Goal: Transaction & Acquisition: Purchase product/service

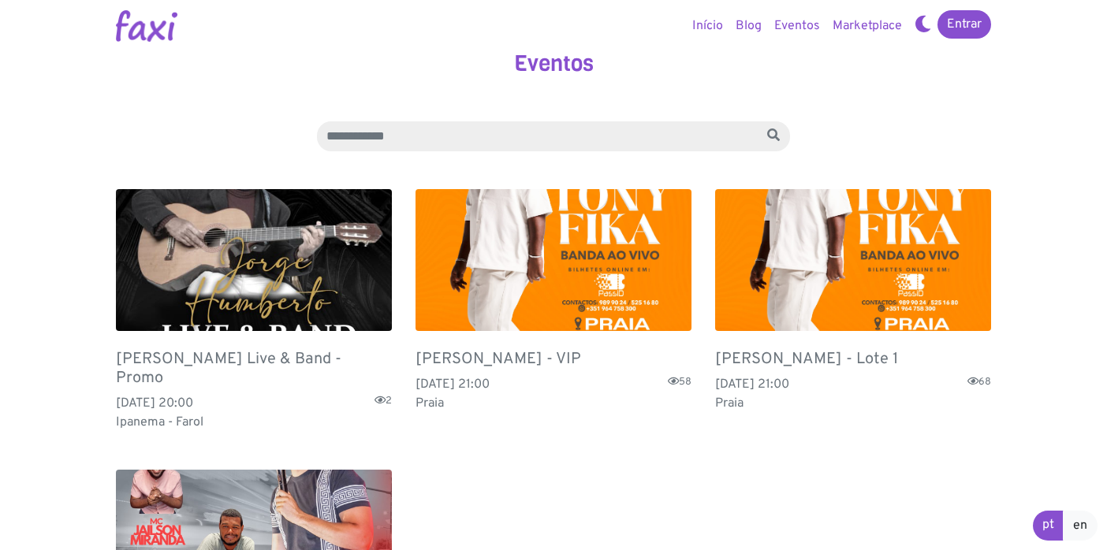
click at [434, 296] on img at bounding box center [553, 260] width 276 height 142
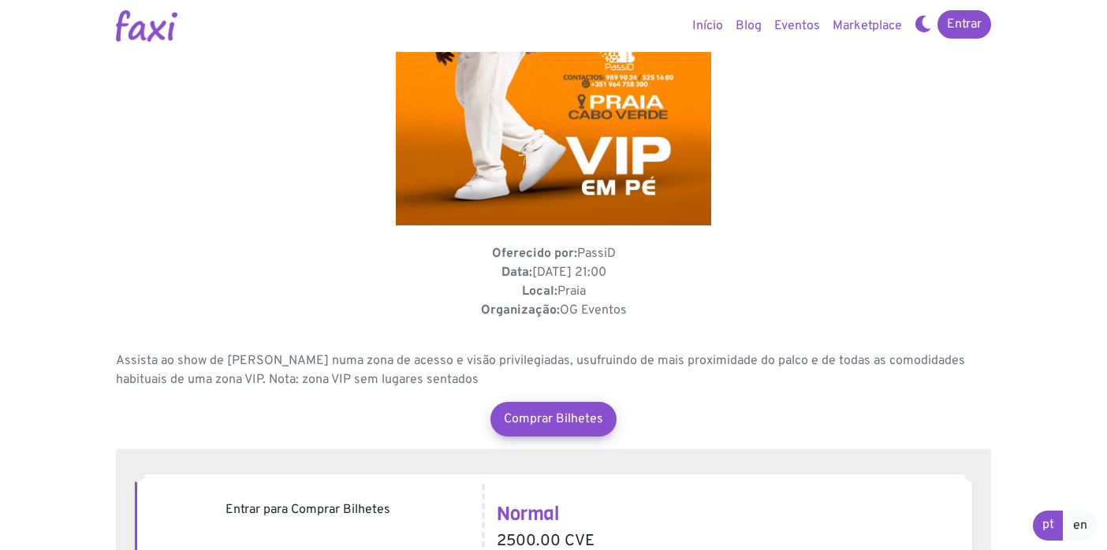
scroll to position [396, 0]
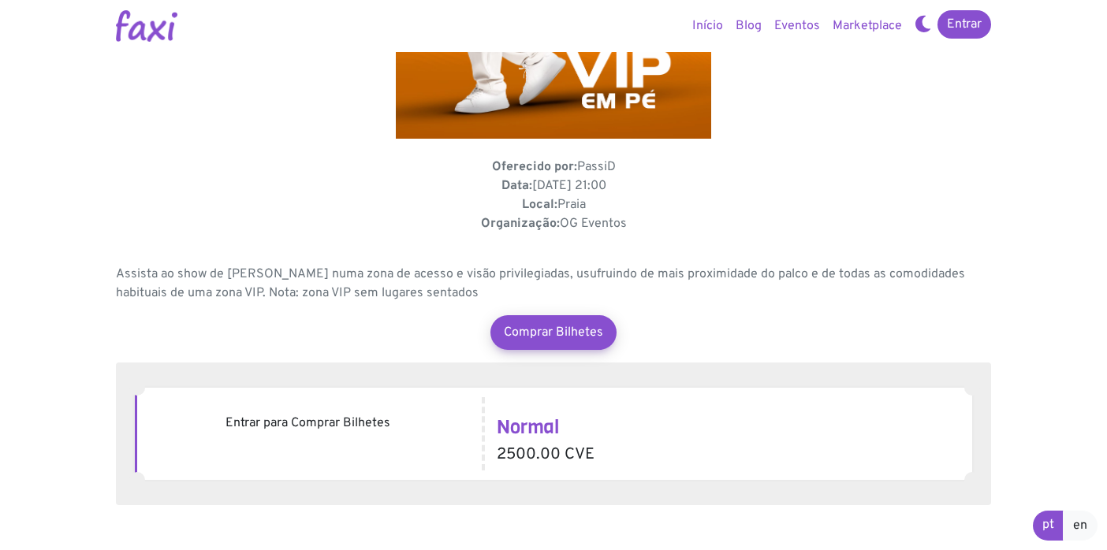
click at [532, 356] on section "[PERSON_NAME] - VIP Oferecido por: PassiD Data: [DATE] 21:00 Local: Praia Organ…" at bounding box center [553, 386] width 899 height 1565
click at [533, 336] on link "Comprar Bilhetes" at bounding box center [553, 333] width 139 height 38
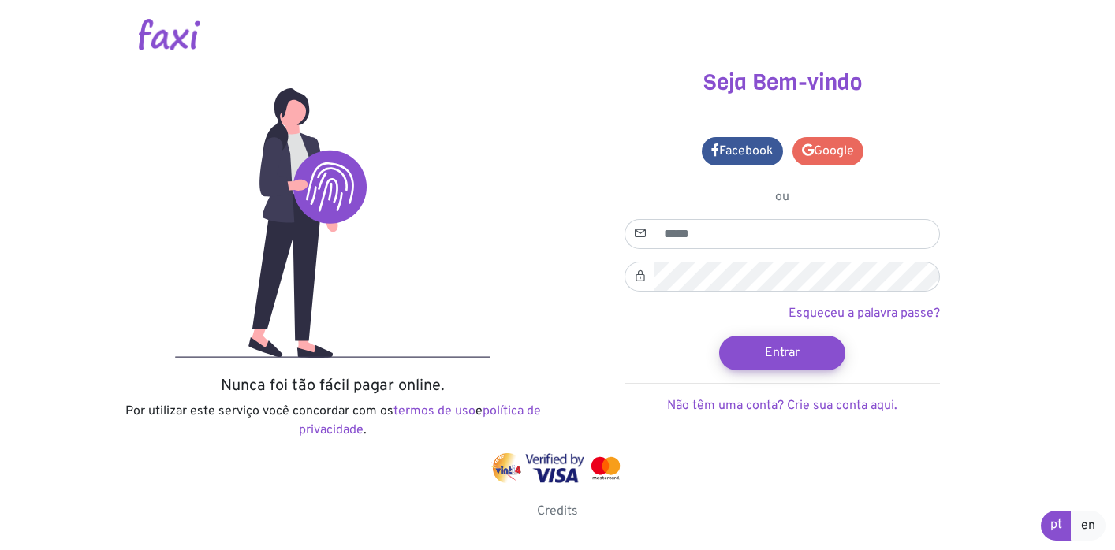
click at [811, 156] on link "Google" at bounding box center [827, 151] width 71 height 28
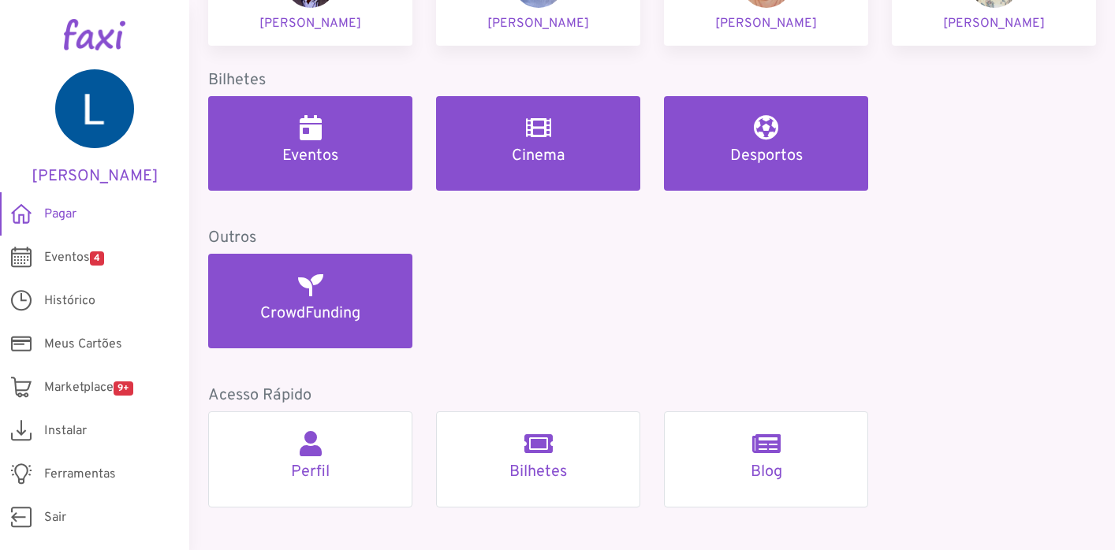
scroll to position [774, 0]
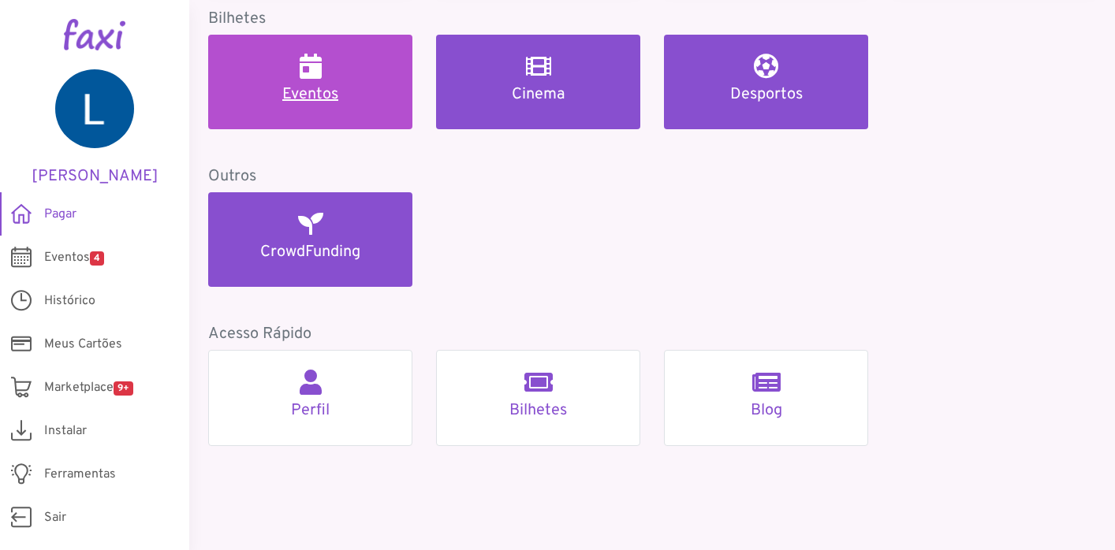
click at [360, 118] on link "Eventos" at bounding box center [310, 82] width 204 height 95
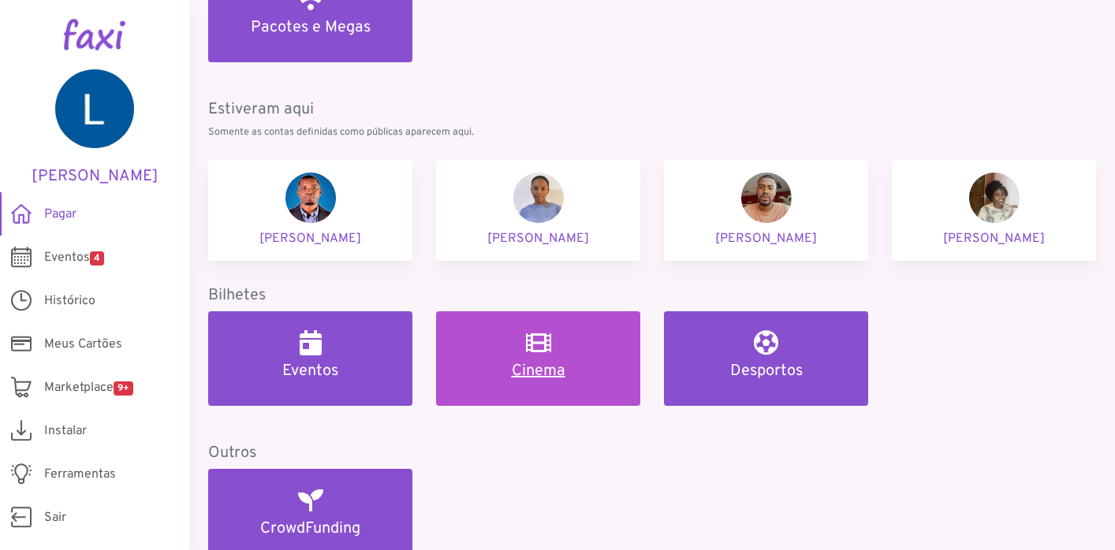
click at [499, 380] on link "Cinema" at bounding box center [538, 358] width 204 height 95
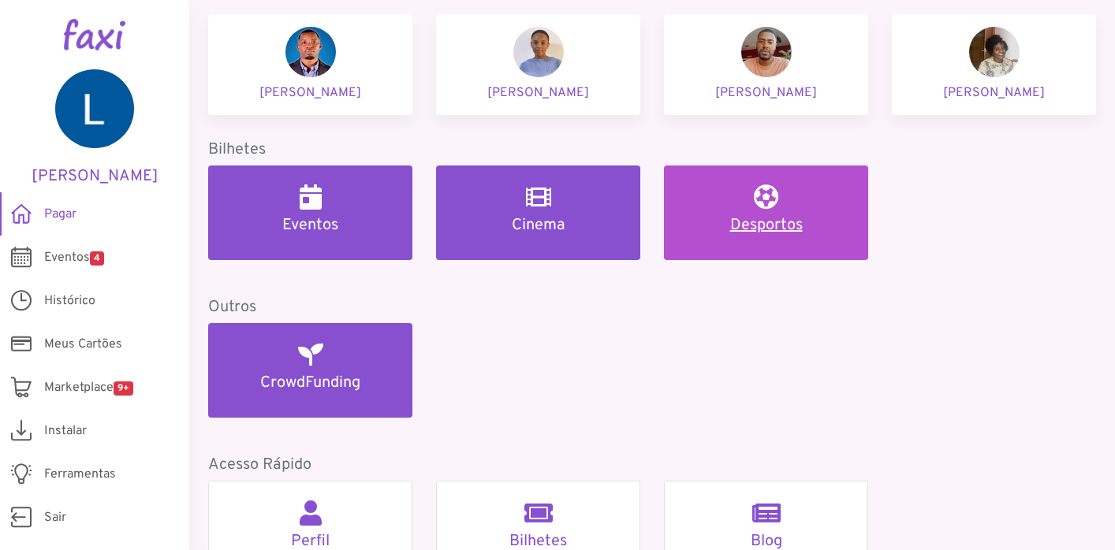
click at [804, 224] on h5 "Desportos" at bounding box center [766, 225] width 166 height 19
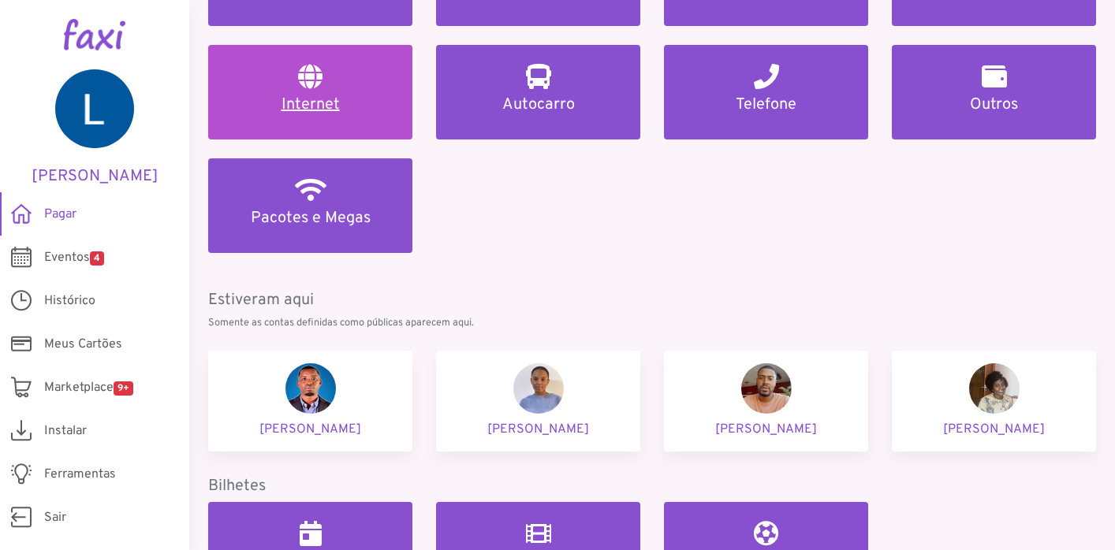
scroll to position [384, 0]
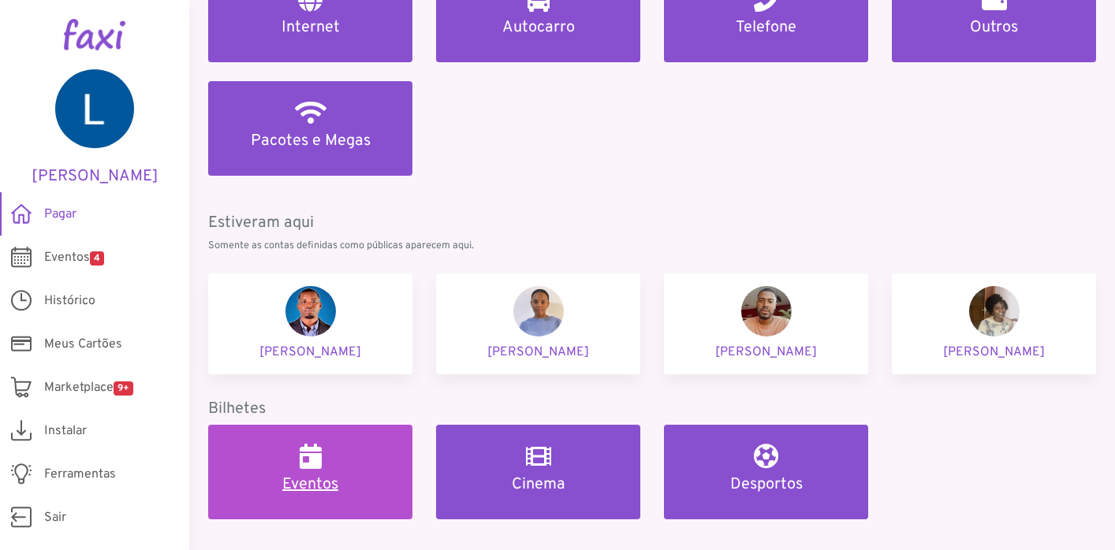
click at [295, 445] on div "Eventos" at bounding box center [310, 469] width 166 height 50
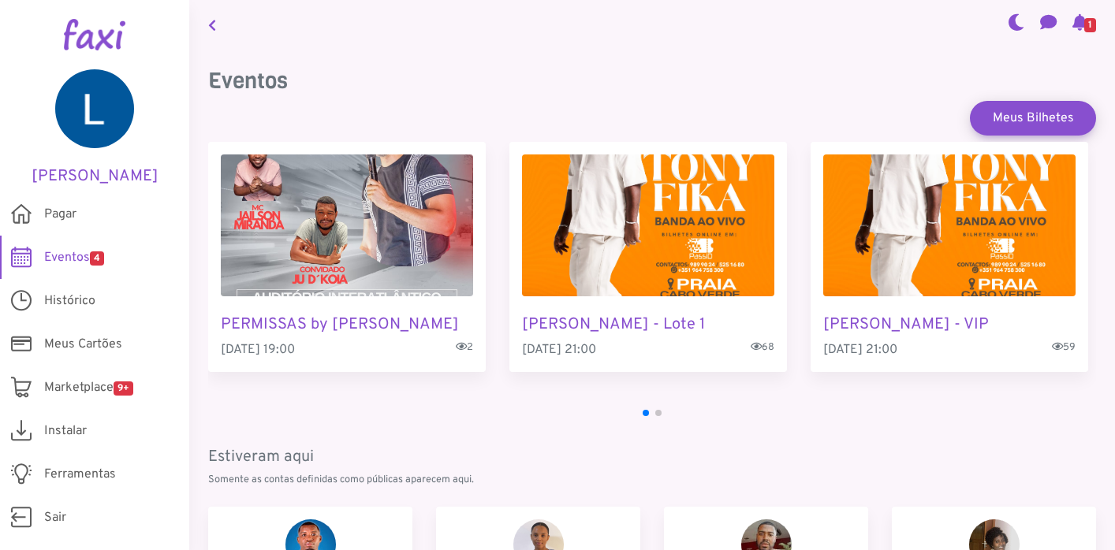
scroll to position [1, 0]
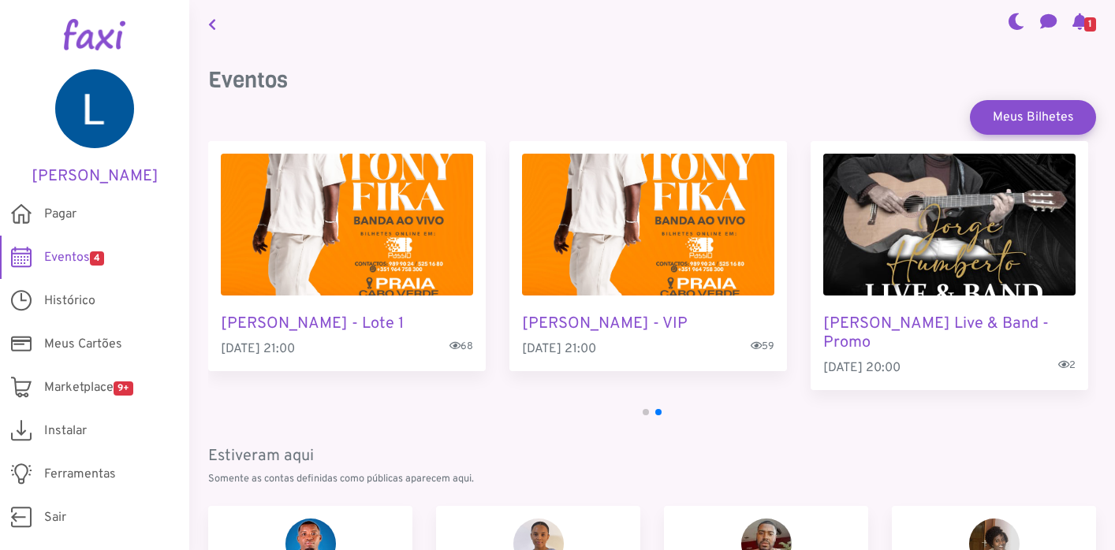
click at [384, 245] on img "2 / 4" at bounding box center [347, 225] width 252 height 142
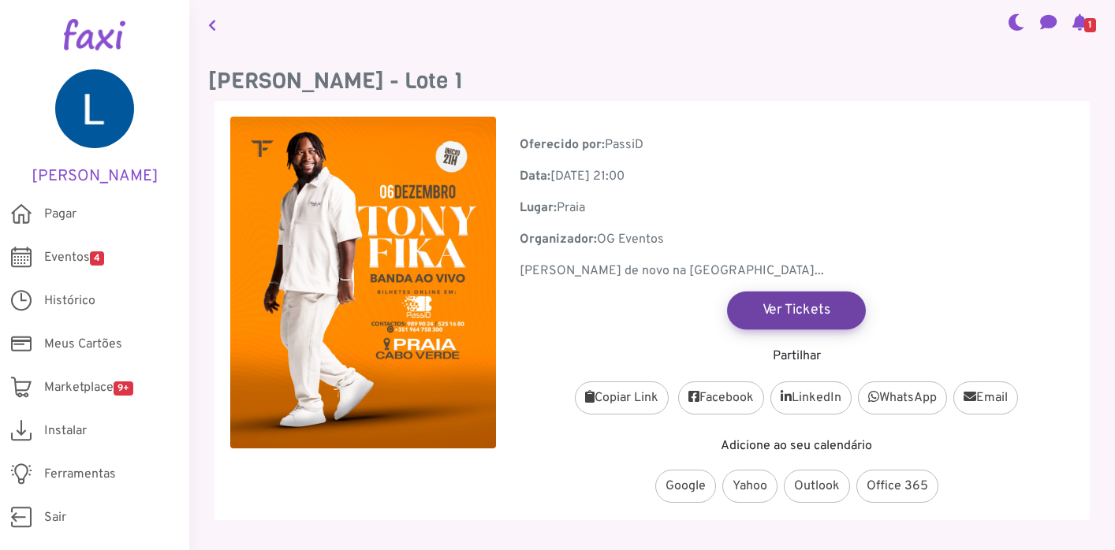
click at [794, 317] on link "Ver Tickets" at bounding box center [796, 310] width 139 height 38
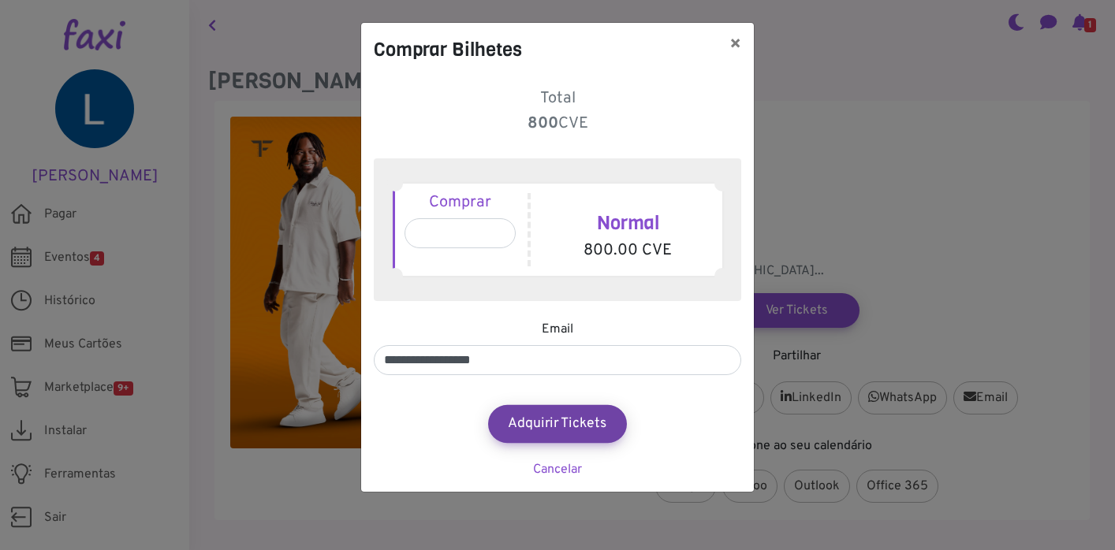
click at [537, 423] on button "Adquirir Tickets" at bounding box center [557, 424] width 139 height 38
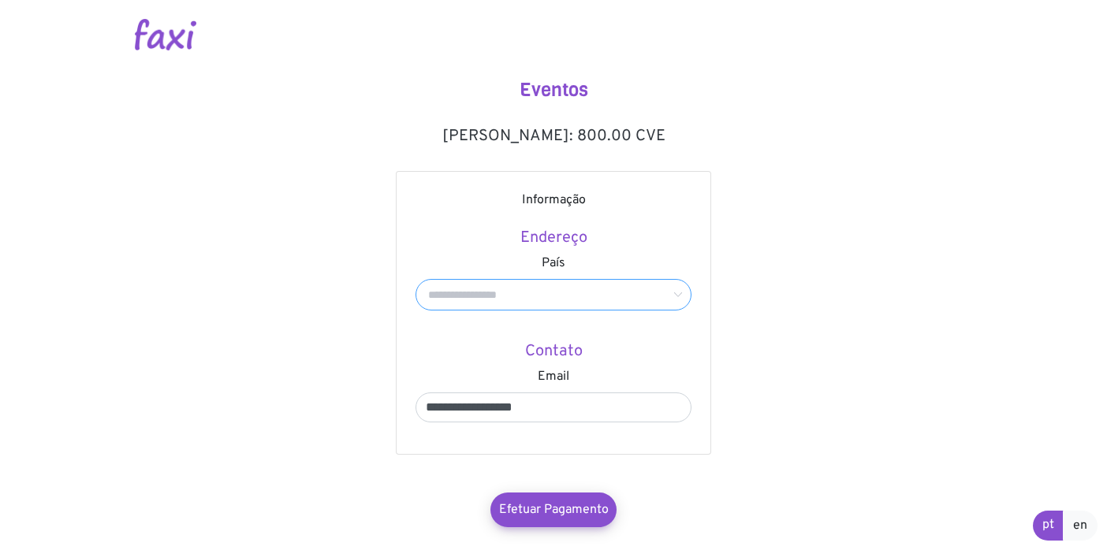
click at [512, 303] on input "text" at bounding box center [553, 295] width 276 height 32
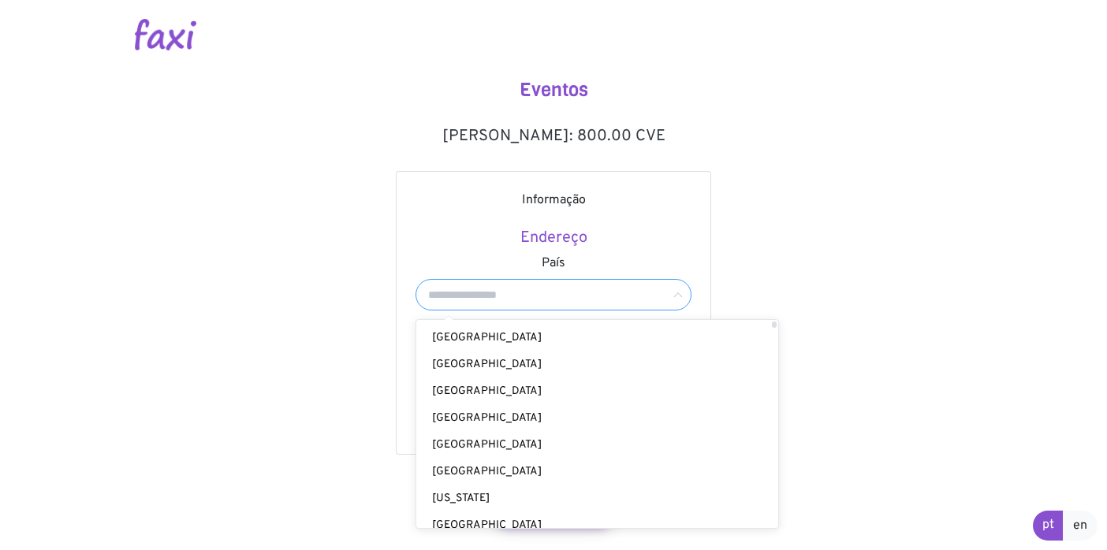
click at [500, 326] on li "Cabo Verde" at bounding box center [601, 338] width 370 height 27
type input "**********"
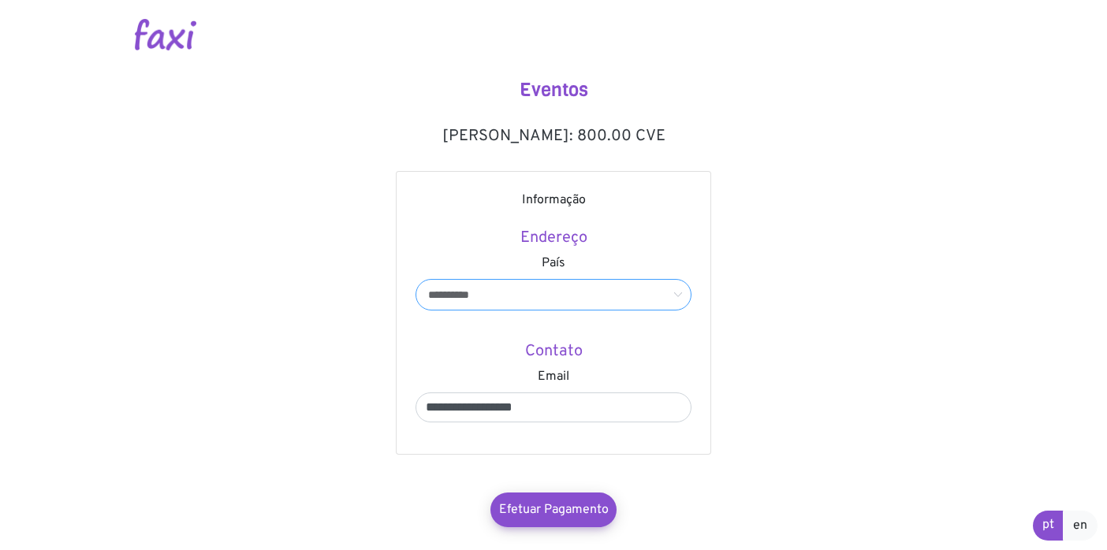
scroll to position [54, 0]
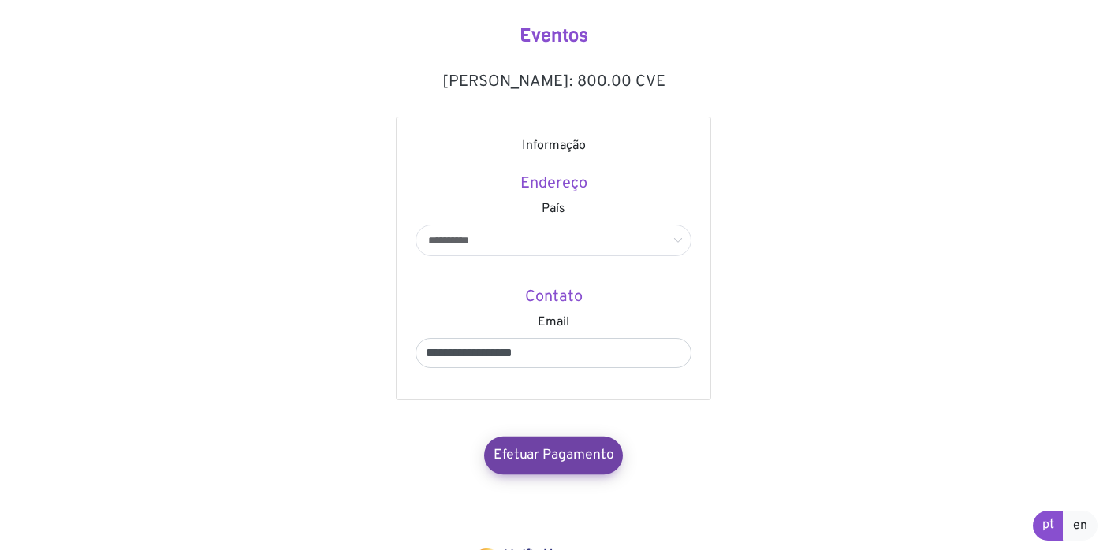
click at [538, 469] on link "Efetuar Pagamento" at bounding box center [553, 456] width 139 height 38
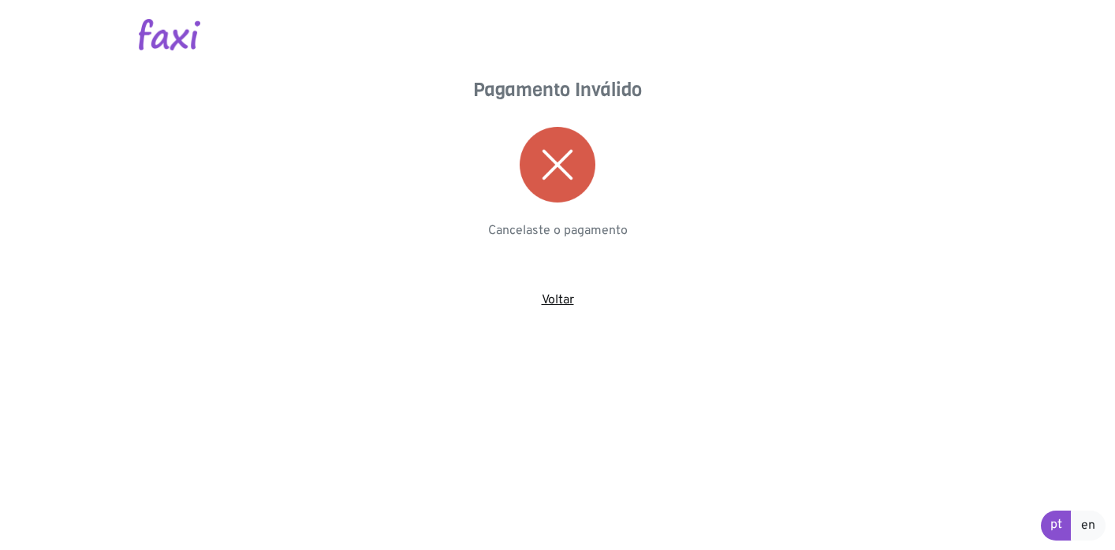
click at [551, 292] on link "Voltar" at bounding box center [558, 300] width 32 height 16
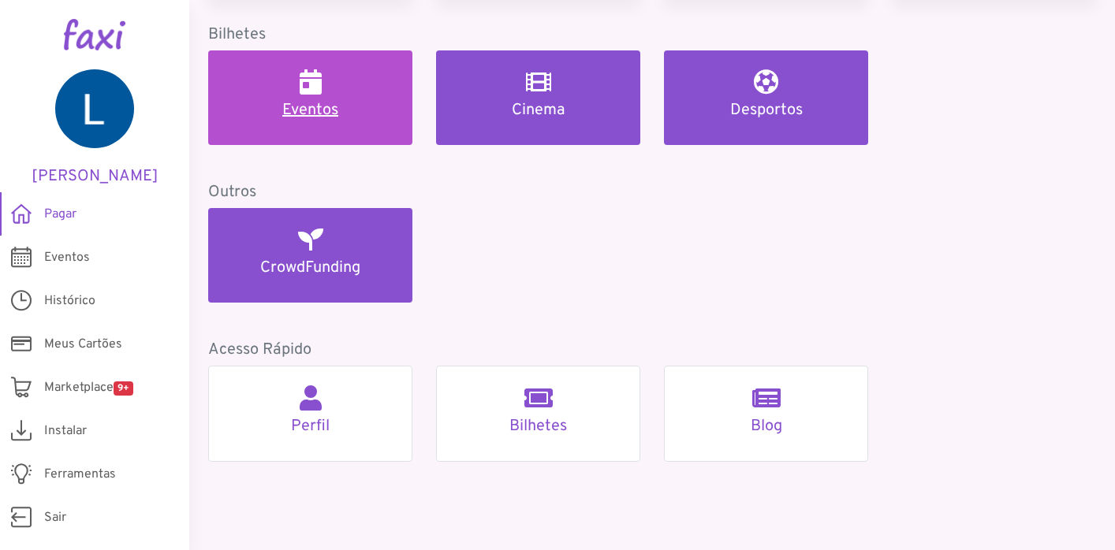
click at [343, 128] on link "Eventos" at bounding box center [310, 97] width 204 height 95
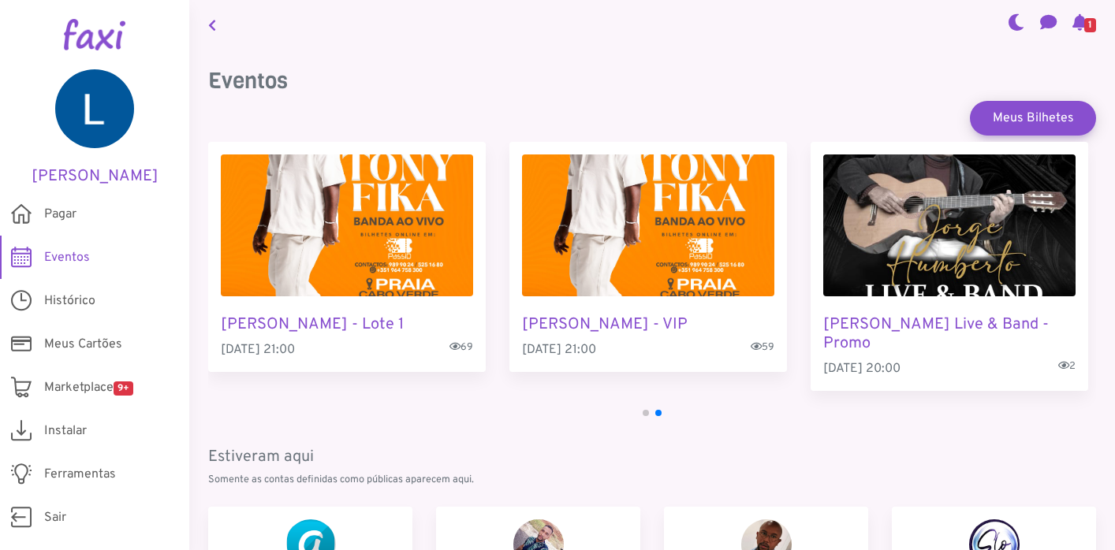
click at [422, 248] on img "2 / 4" at bounding box center [347, 226] width 252 height 142
click at [669, 204] on img "3 / 4" at bounding box center [648, 226] width 252 height 142
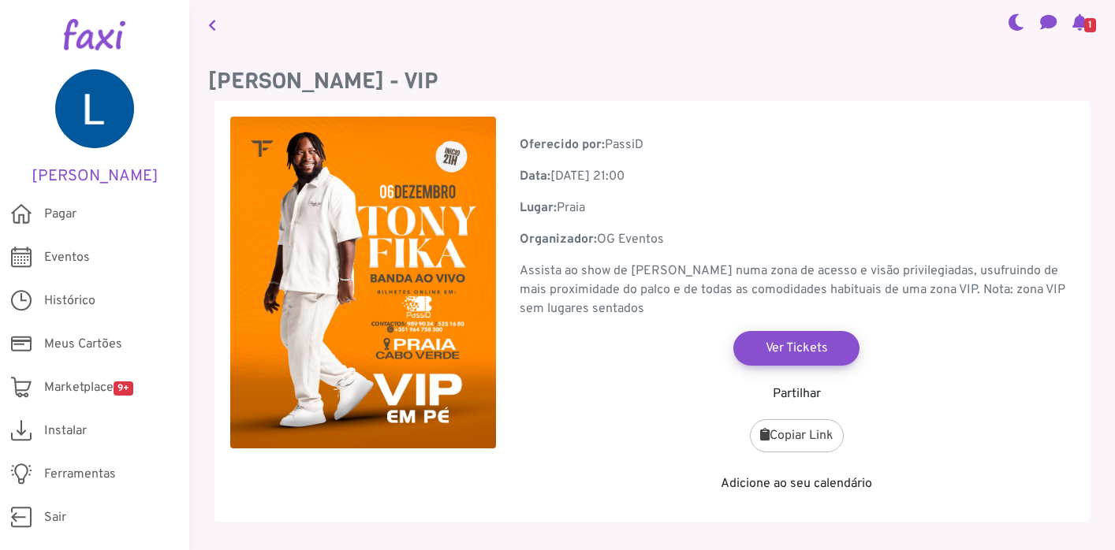
click at [219, 29] on link at bounding box center [212, 24] width 20 height 36
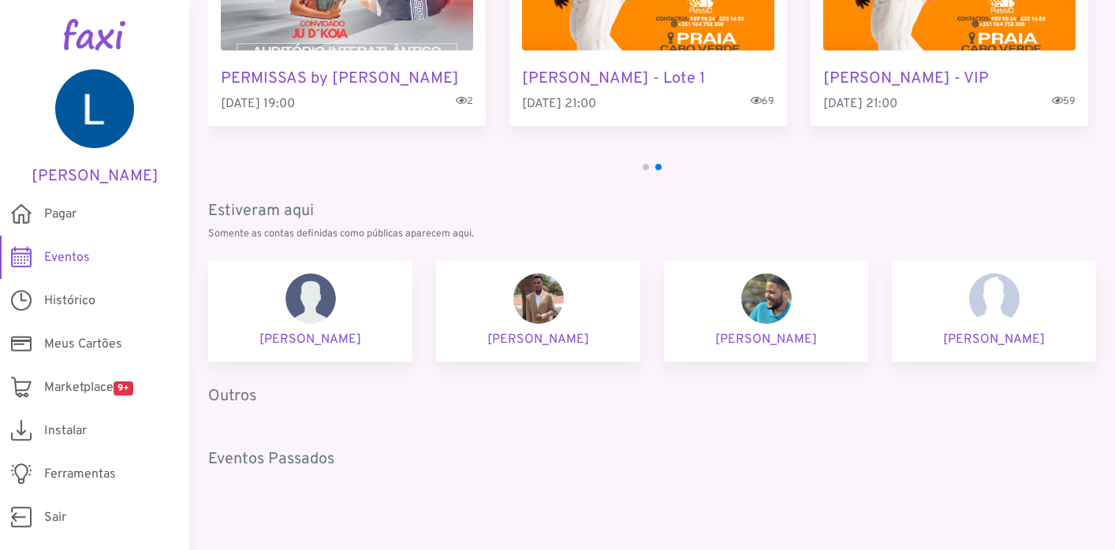
click at [540, 304] on img at bounding box center [538, 299] width 50 height 50
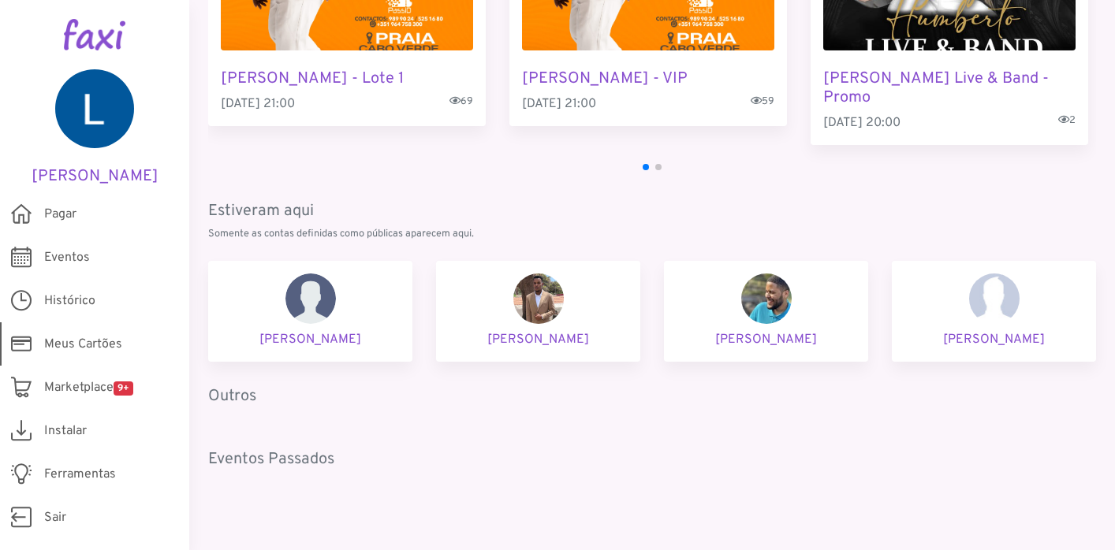
click at [89, 344] on span "Meus Cartões" at bounding box center [83, 344] width 78 height 19
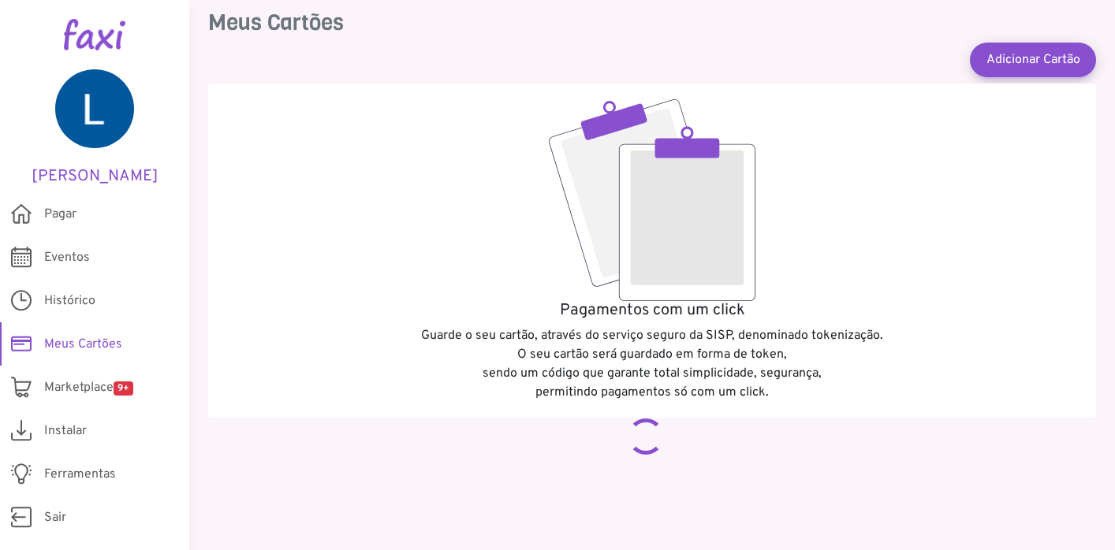
scroll to position [1, 0]
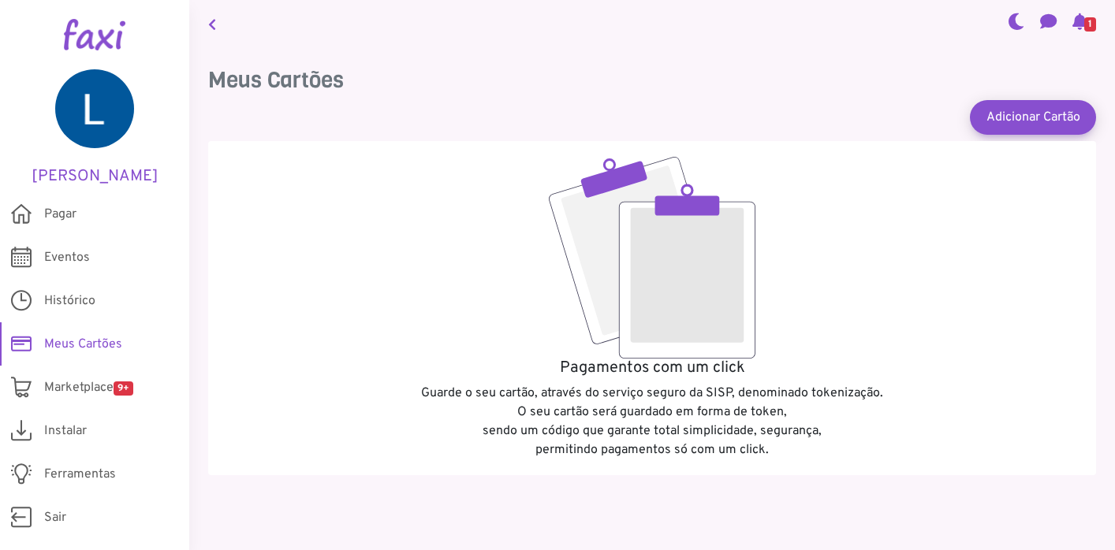
click at [90, 344] on span "Meus Cartões" at bounding box center [83, 344] width 78 height 19
click at [1025, 105] on link "Adicionar Cartão" at bounding box center [1032, 117] width 139 height 38
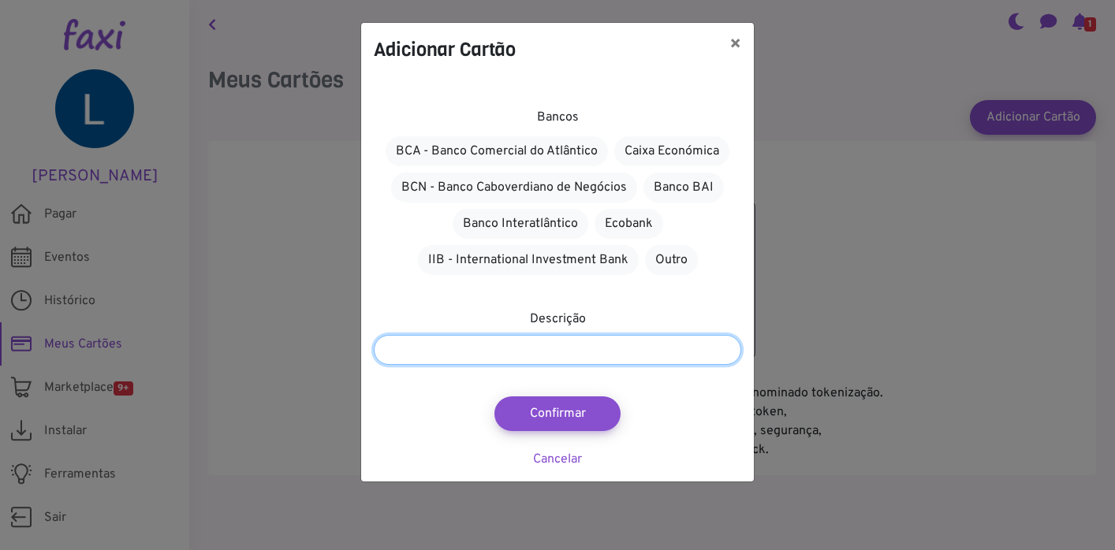
click at [549, 340] on input "text" at bounding box center [557, 350] width 367 height 30
click at [575, 240] on div "BCA - Banco Comercial do Atlântico Caixa Económica BCN - Banco Caboverdiano de …" at bounding box center [557, 205] width 367 height 145
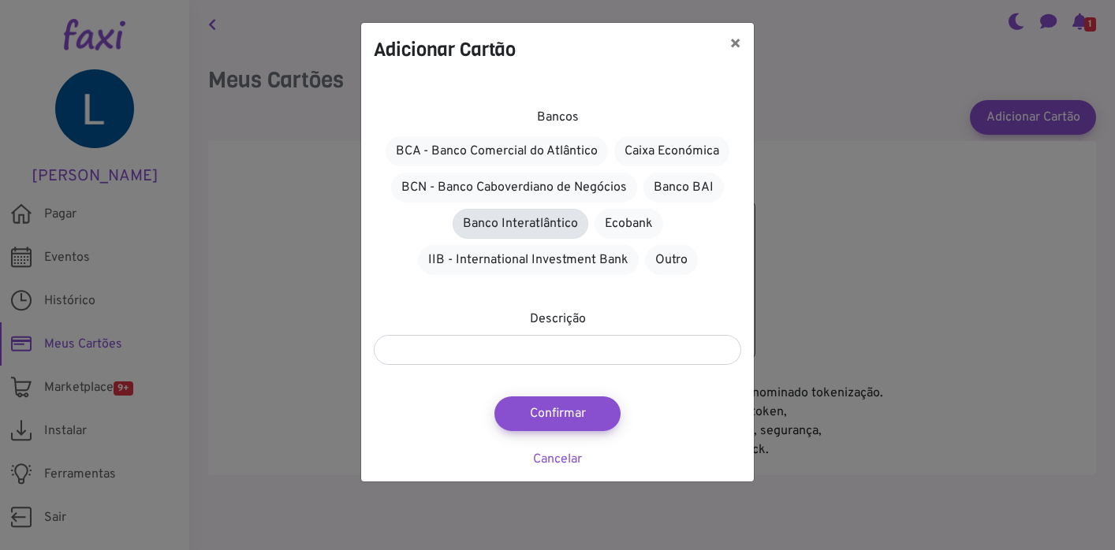
click at [560, 234] on link "Banco Interatlântico" at bounding box center [520, 224] width 136 height 30
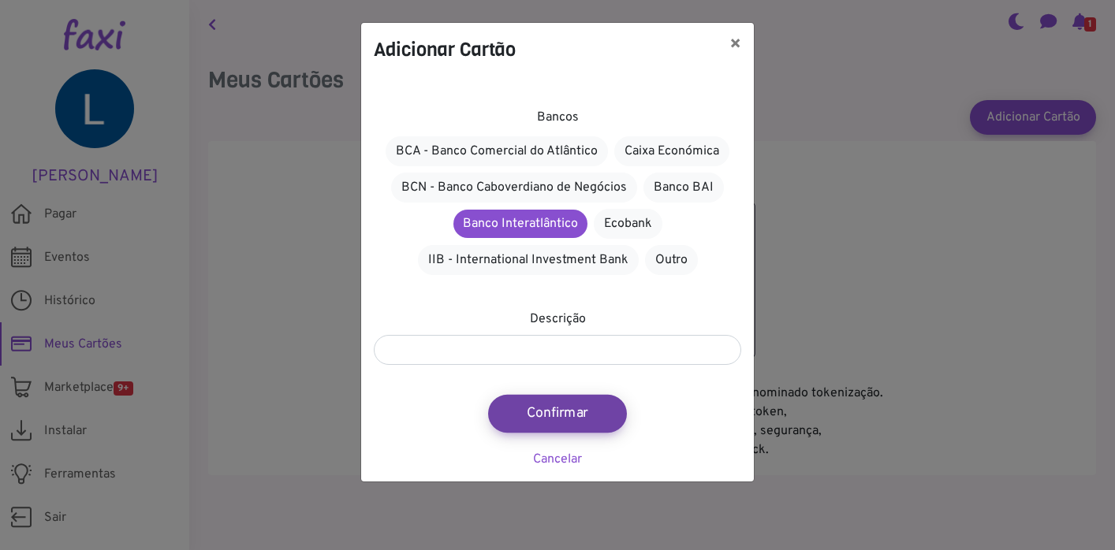
click at [542, 426] on button "Confirmar" at bounding box center [557, 414] width 139 height 38
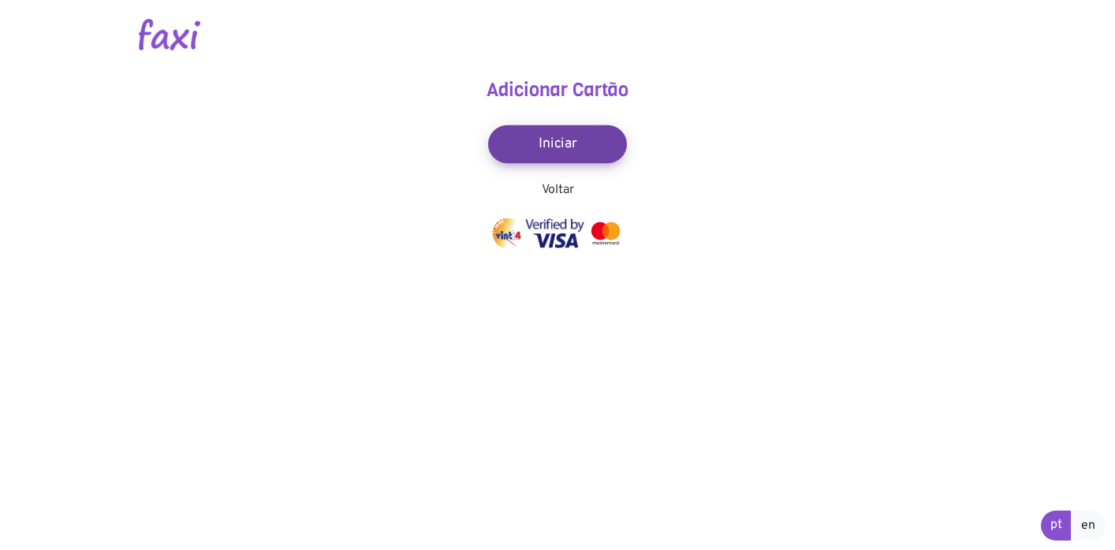
click at [549, 151] on link "Iniciar" at bounding box center [557, 144] width 139 height 38
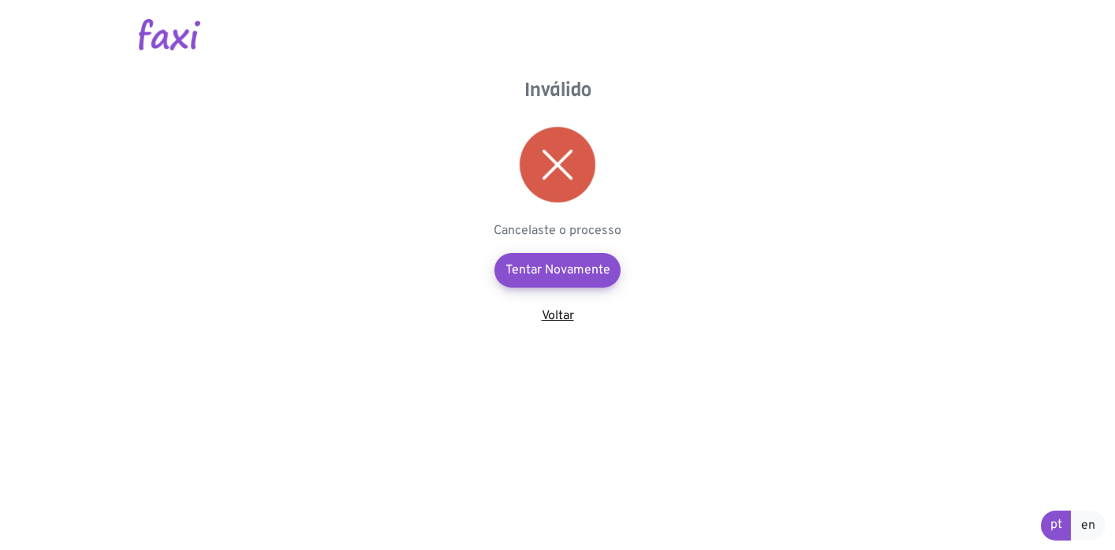
click at [566, 318] on link "Voltar" at bounding box center [558, 316] width 32 height 16
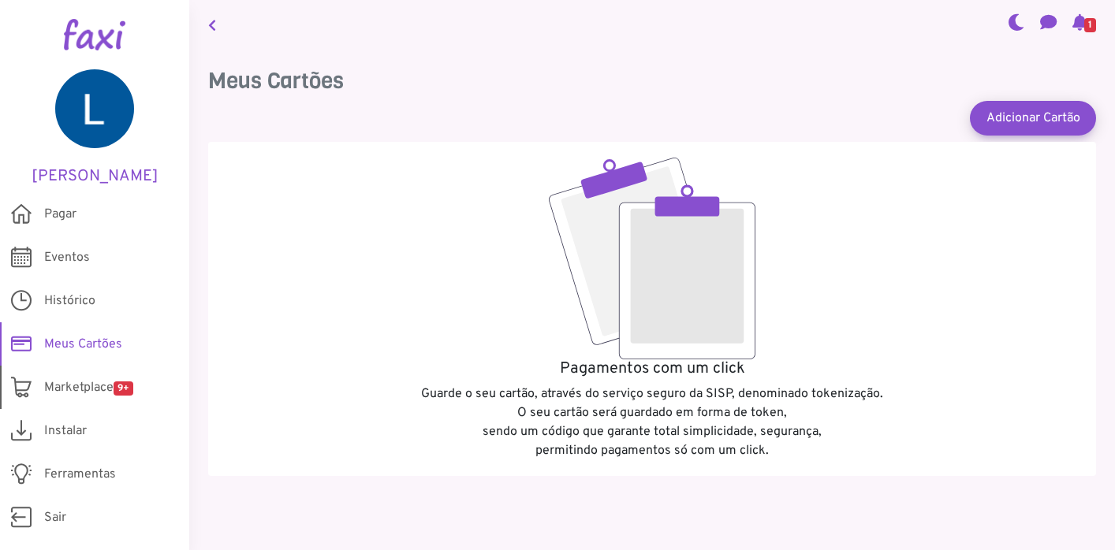
click at [53, 380] on span "Marketplace 9+" at bounding box center [88, 387] width 89 height 19
click at [61, 471] on span "Ferramentas" at bounding box center [80, 474] width 72 height 19
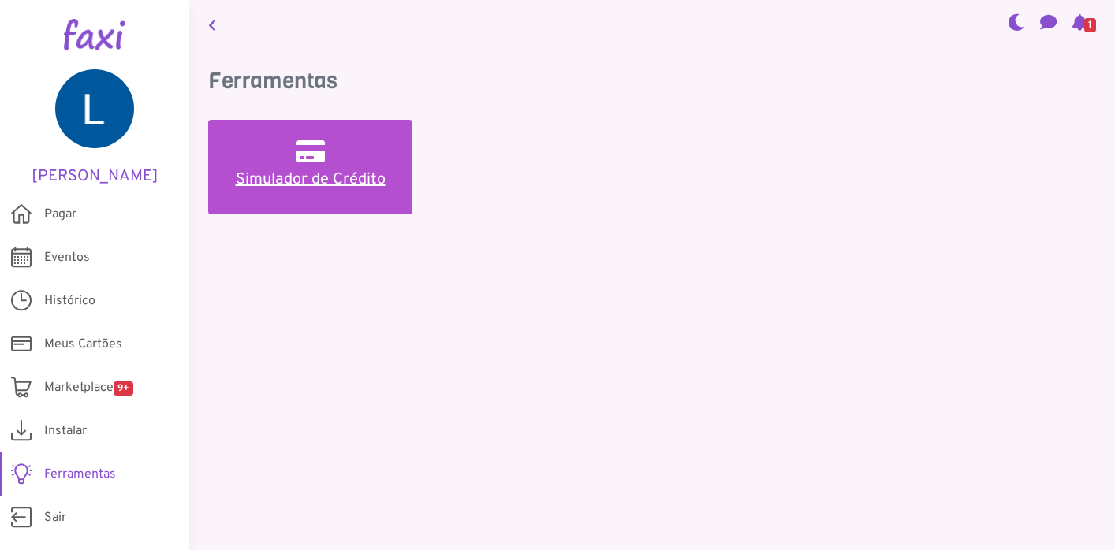
click at [378, 127] on link "Simulador de Crédito" at bounding box center [310, 167] width 204 height 95
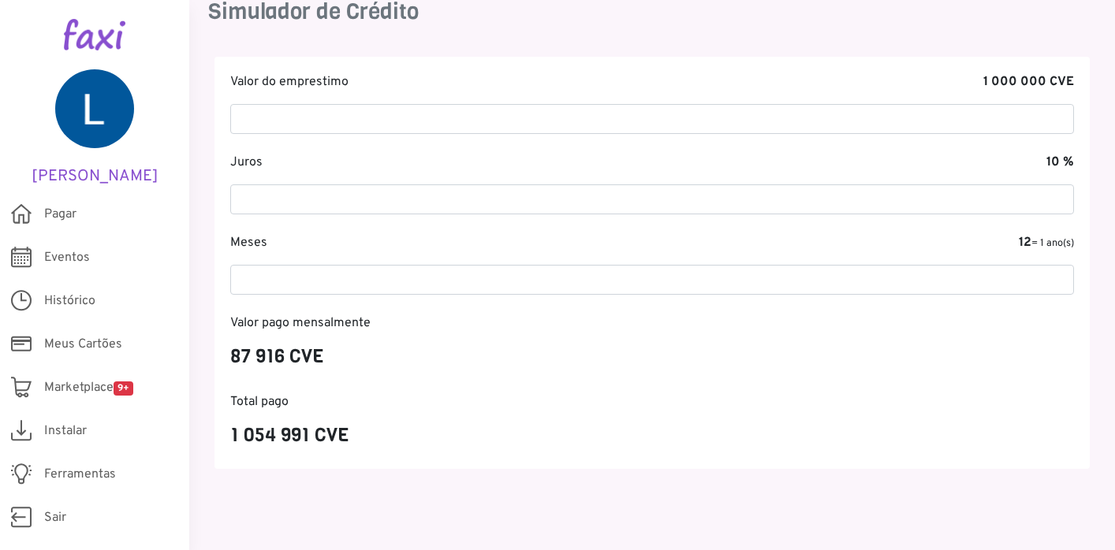
scroll to position [69, 0]
click at [95, 428] on link "Instalar" at bounding box center [94, 430] width 189 height 43
click at [63, 434] on span "Instalar" at bounding box center [65, 431] width 43 height 19
click at [67, 393] on span "Marketplace 9+" at bounding box center [88, 387] width 89 height 19
click at [61, 431] on span "Instalar" at bounding box center [65, 431] width 43 height 19
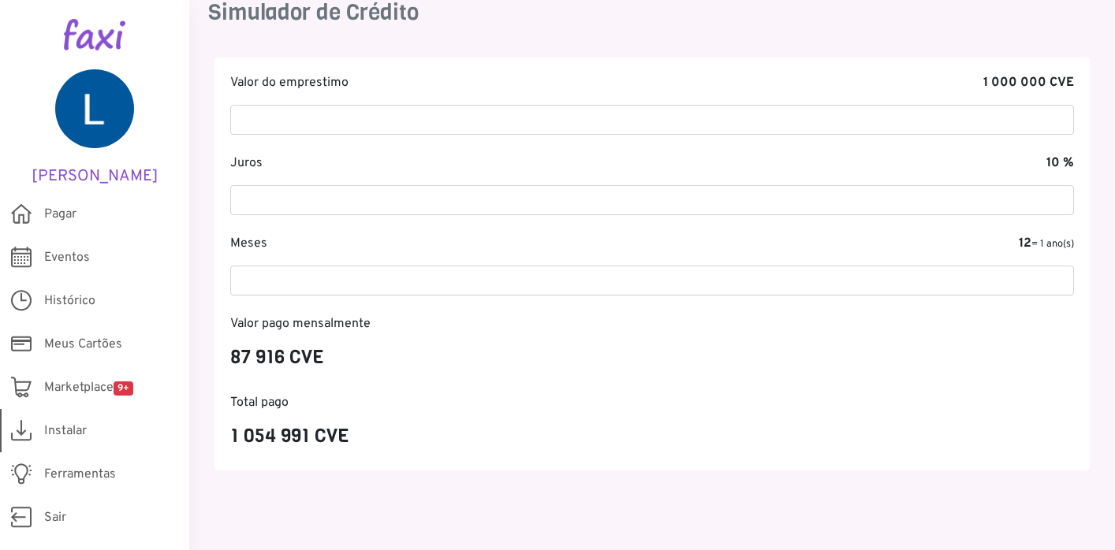
click at [61, 431] on span "Instalar" at bounding box center [65, 431] width 43 height 19
click at [73, 312] on link "Histórico" at bounding box center [94, 300] width 189 height 43
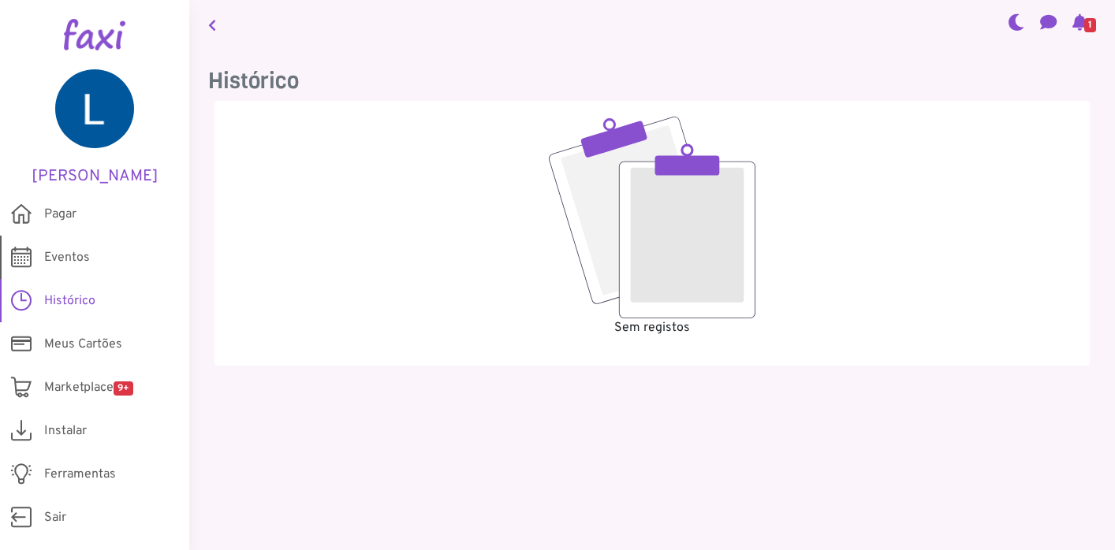
click at [73, 269] on link "Eventos" at bounding box center [94, 257] width 189 height 43
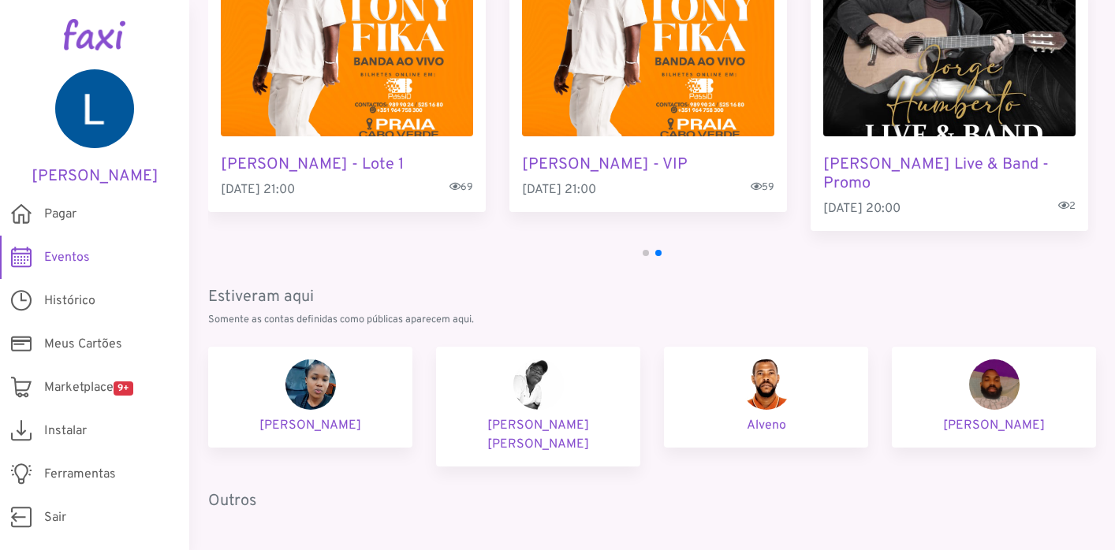
scroll to position [158, 0]
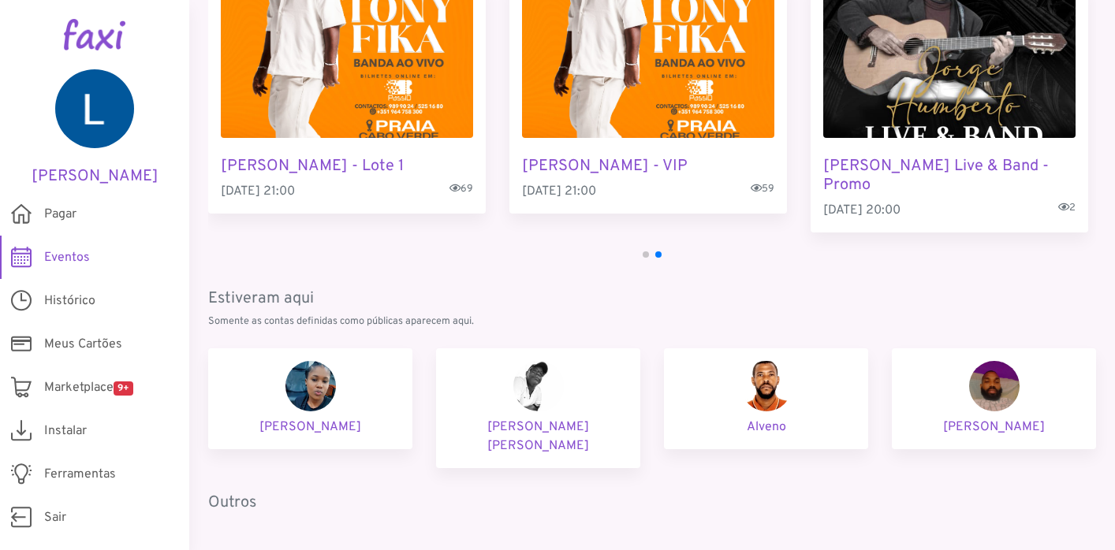
click at [101, 270] on link "Eventos" at bounding box center [94, 257] width 189 height 43
click at [80, 311] on link "Histórico" at bounding box center [94, 300] width 189 height 43
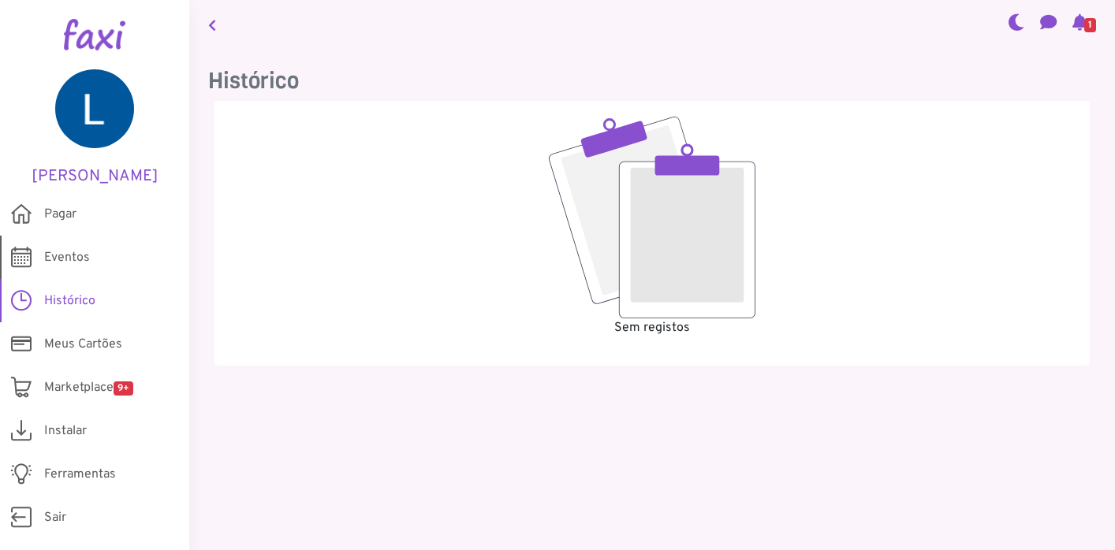
click at [84, 252] on span "Eventos" at bounding box center [67, 257] width 46 height 19
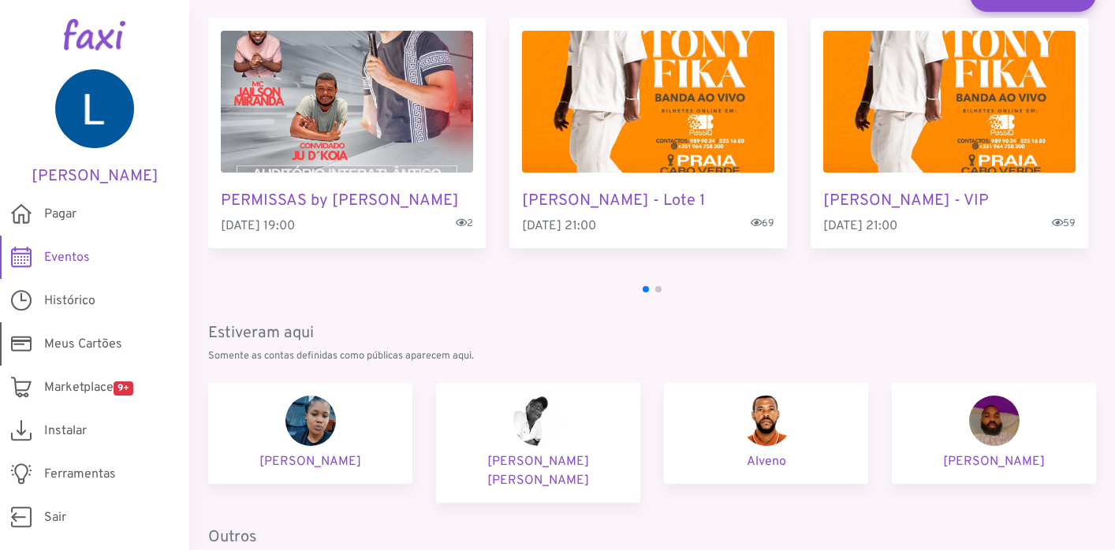
click at [75, 356] on link "Meus Cartões" at bounding box center [94, 343] width 189 height 43
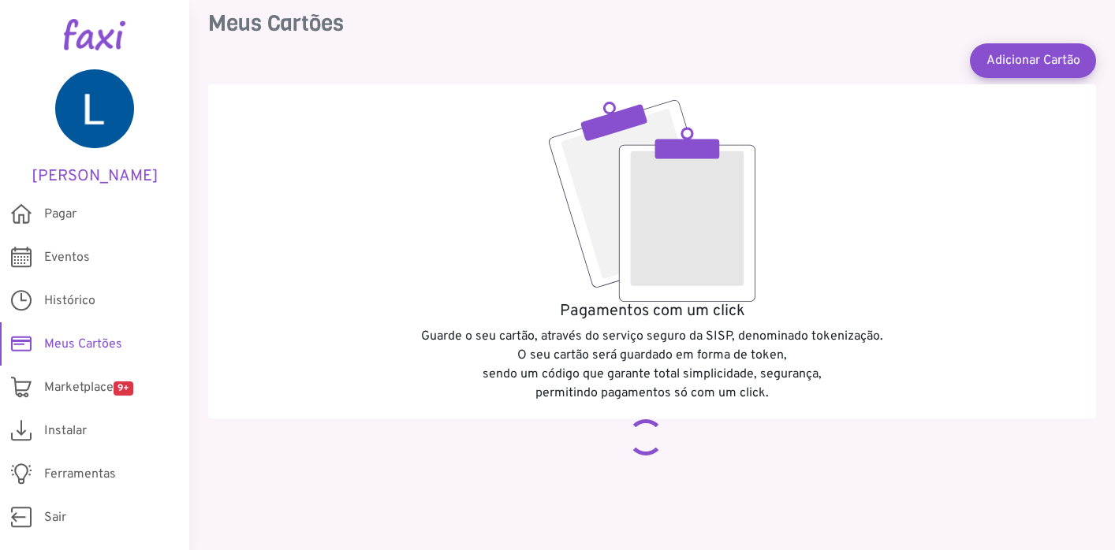
scroll to position [1, 0]
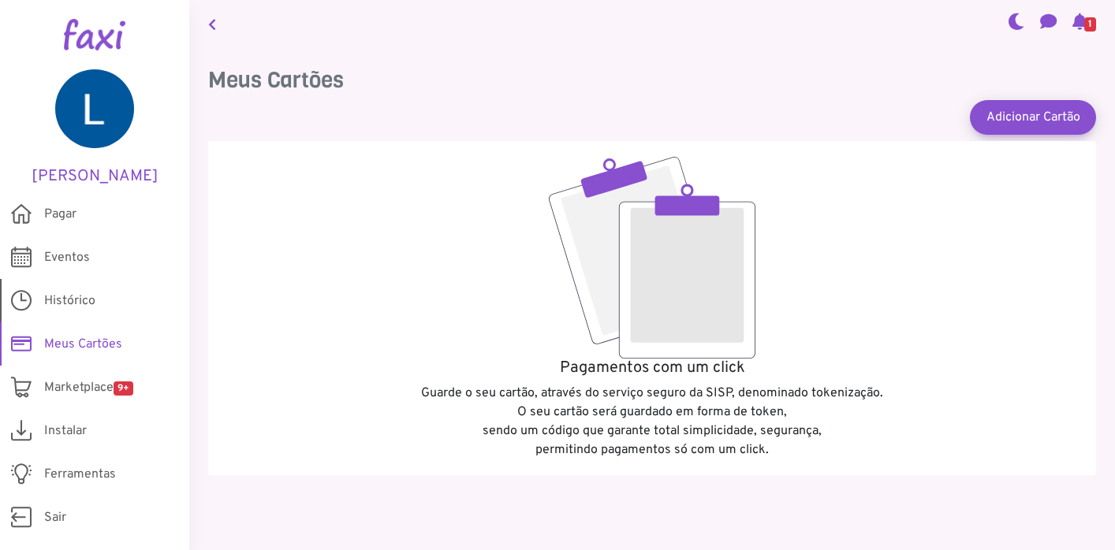
click at [80, 289] on link "Histórico" at bounding box center [94, 300] width 189 height 43
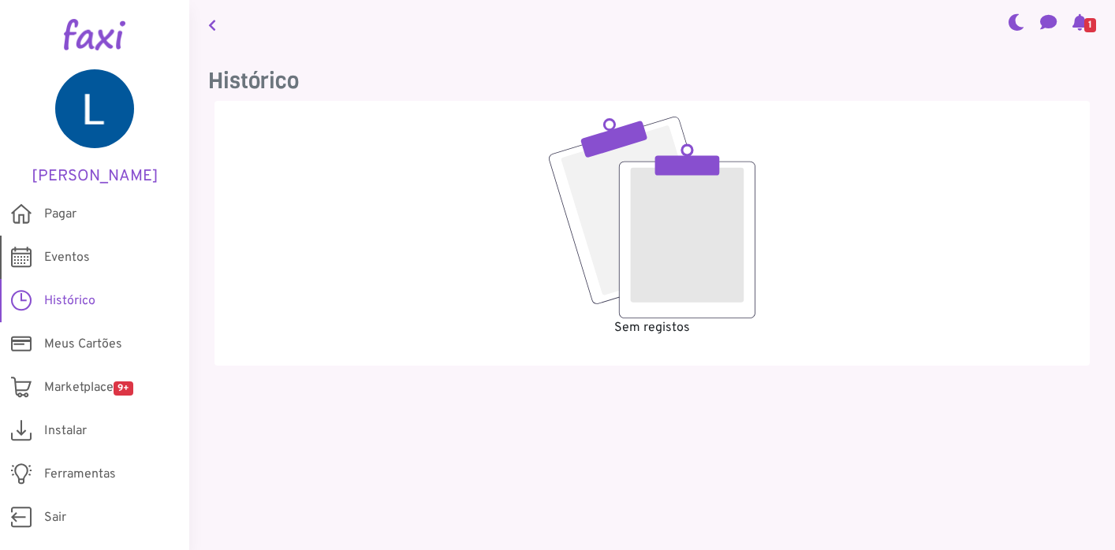
click at [84, 261] on span "Eventos" at bounding box center [67, 257] width 46 height 19
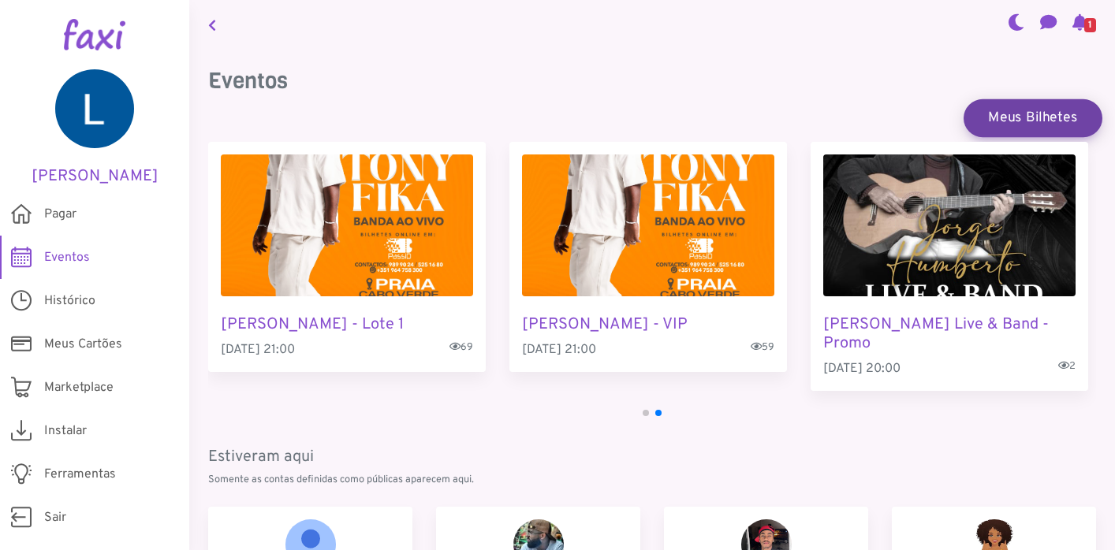
click at [1033, 126] on link "Meus Bilhetes" at bounding box center [1032, 118] width 139 height 38
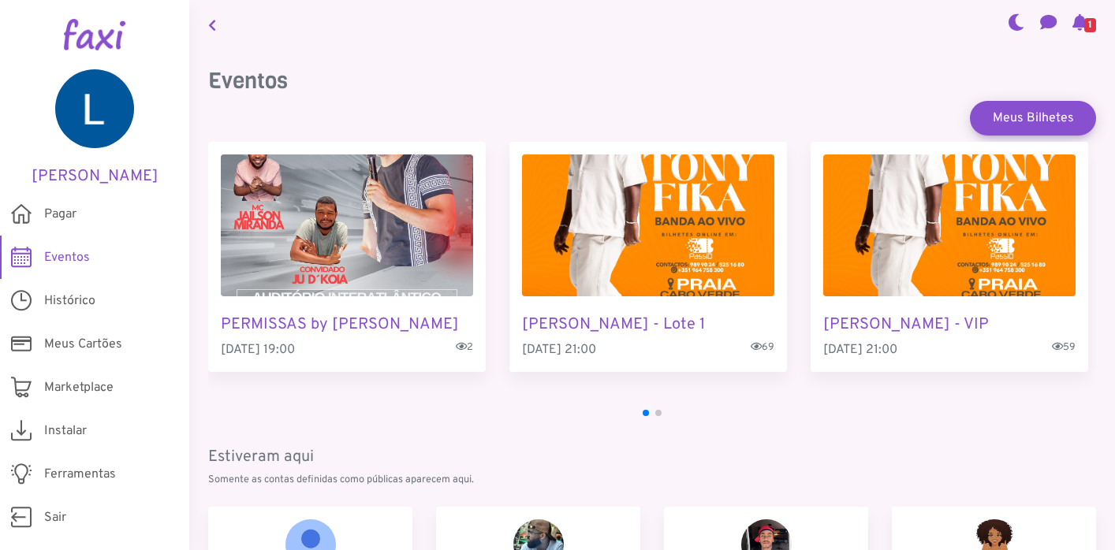
click at [871, 254] on img "3 / 4" at bounding box center [949, 226] width 252 height 142
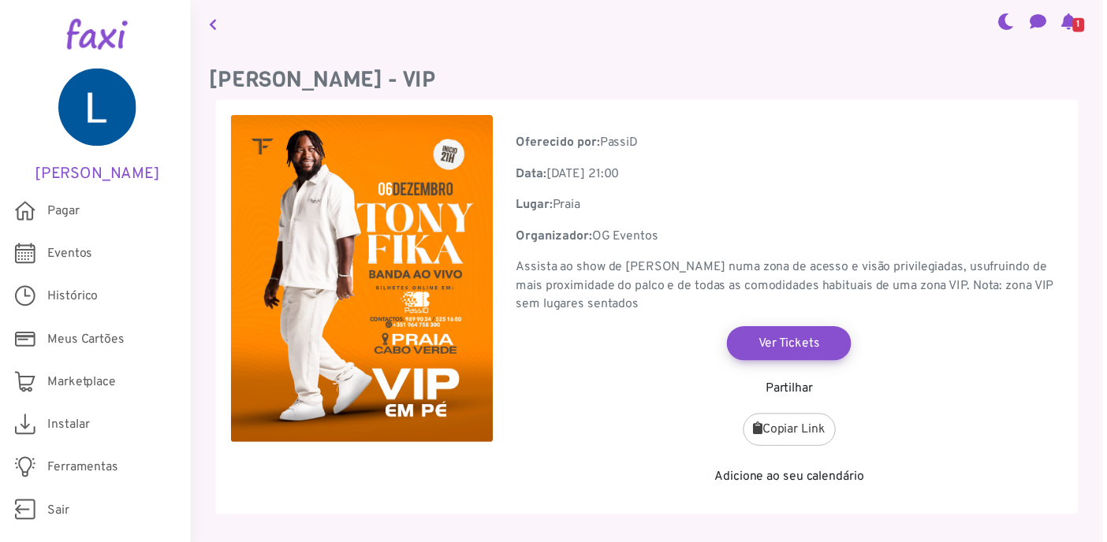
scroll to position [52, 0]
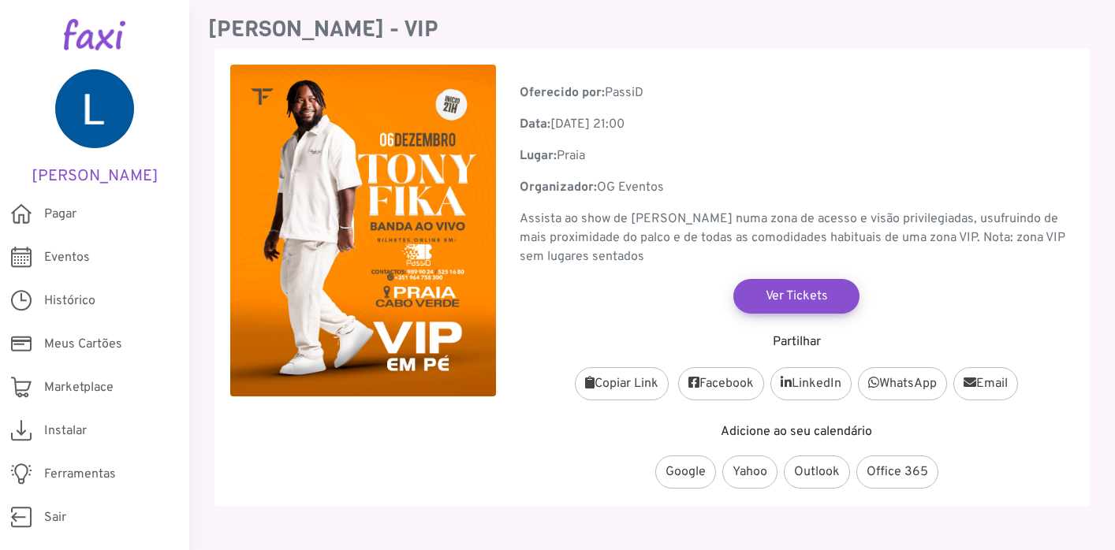
click at [778, 345] on p "Partilhar" at bounding box center [796, 342] width 554 height 19
click at [791, 371] on link "LinkedIn" at bounding box center [810, 383] width 81 height 33
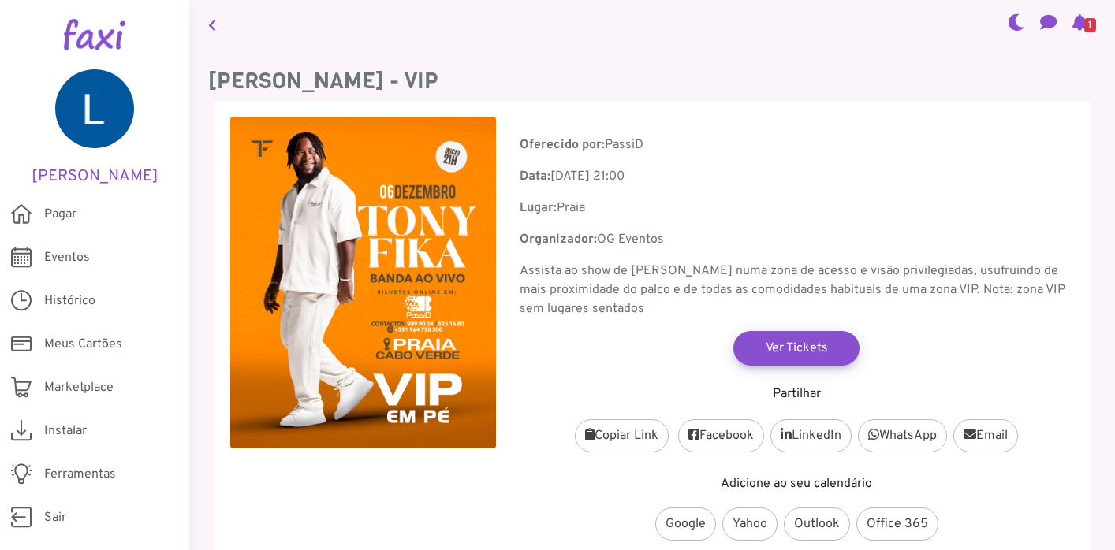
scroll to position [-3, 0]
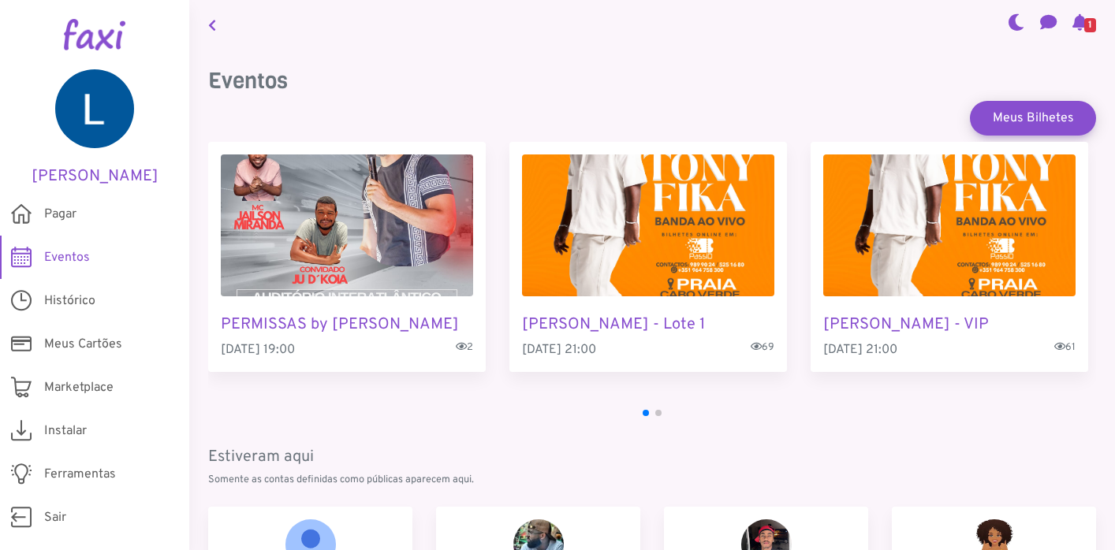
click at [374, 206] on img "1 / 4" at bounding box center [347, 226] width 252 height 142
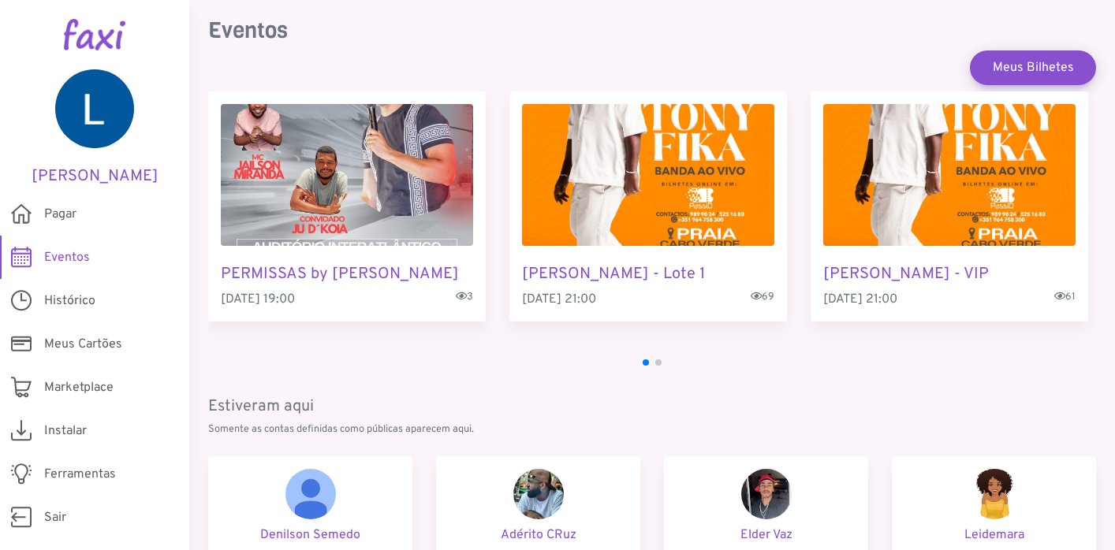
scroll to position [80, 0]
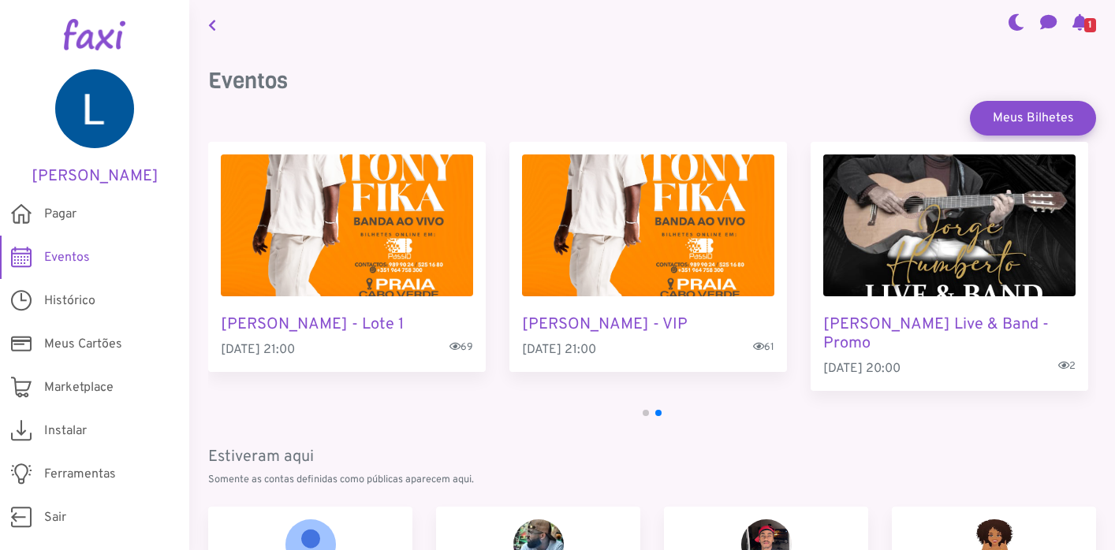
click at [300, 189] on img "2 / 4" at bounding box center [347, 226] width 252 height 142
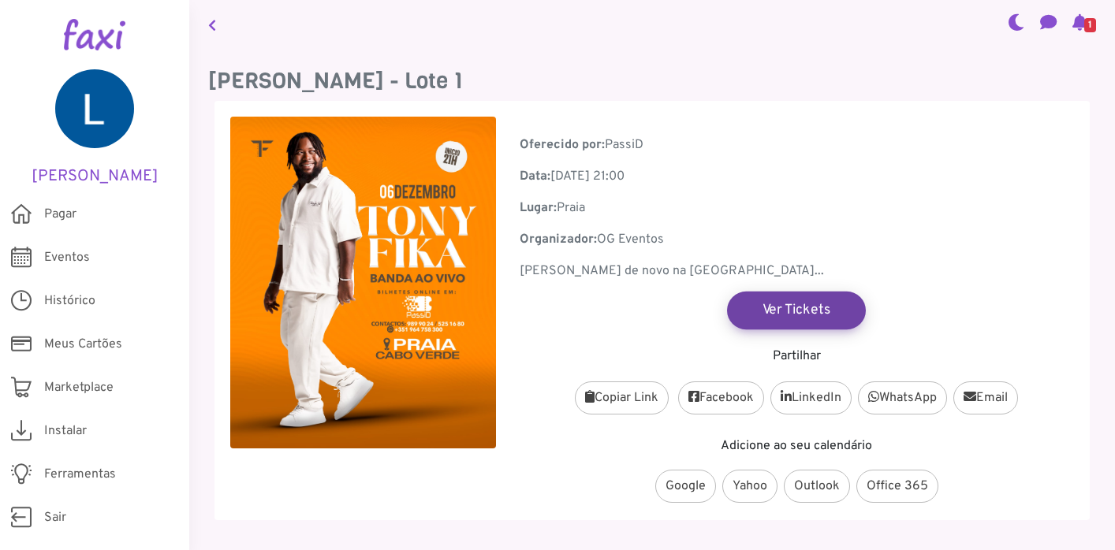
click at [754, 309] on link "Ver Tickets" at bounding box center [796, 310] width 139 height 38
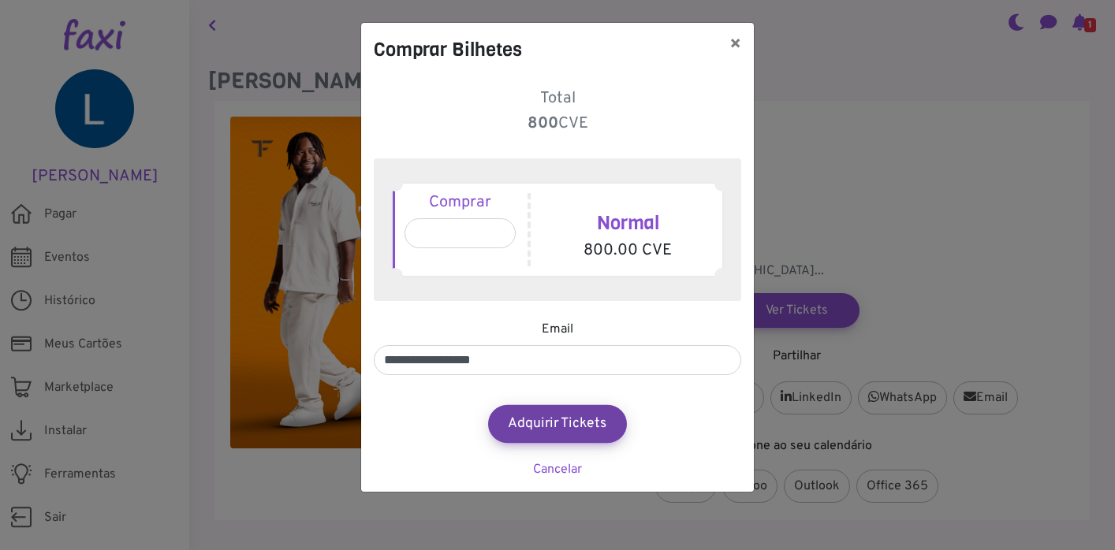
click at [563, 434] on button "Adquirir Tickets" at bounding box center [557, 424] width 139 height 38
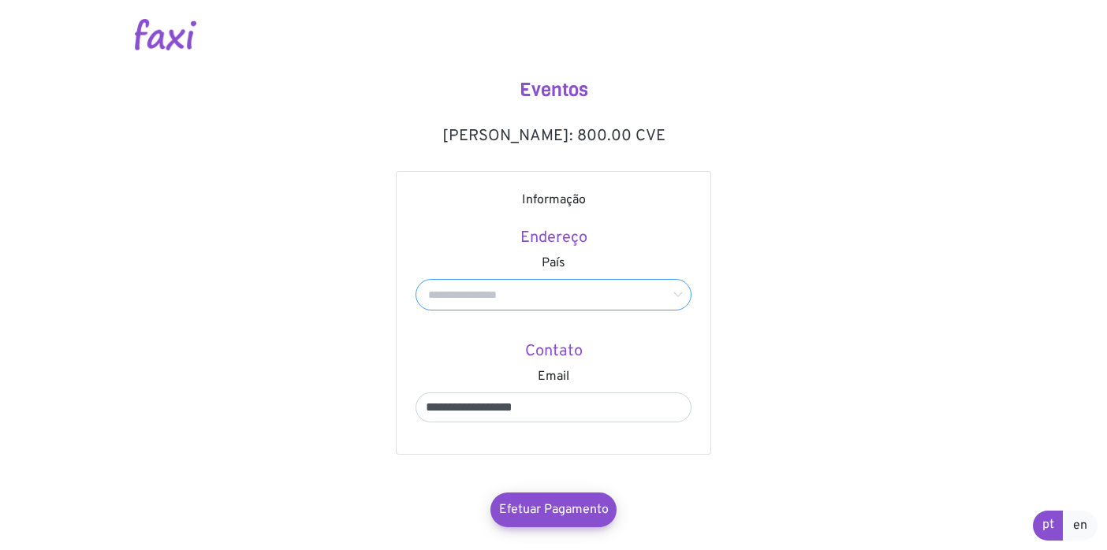
click at [559, 302] on input "text" at bounding box center [553, 295] width 276 height 32
click at [519, 383] on div "**********" at bounding box center [553, 394] width 276 height 55
click at [556, 291] on input "text" at bounding box center [553, 295] width 276 height 32
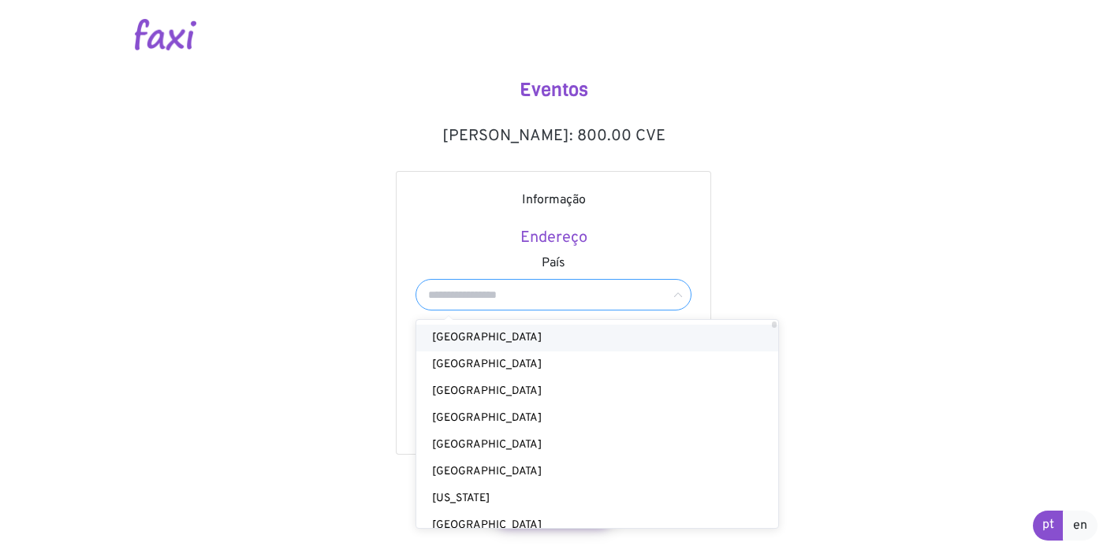
click at [537, 342] on li "[GEOGRAPHIC_DATA]" at bounding box center [601, 338] width 370 height 27
type input "**********"
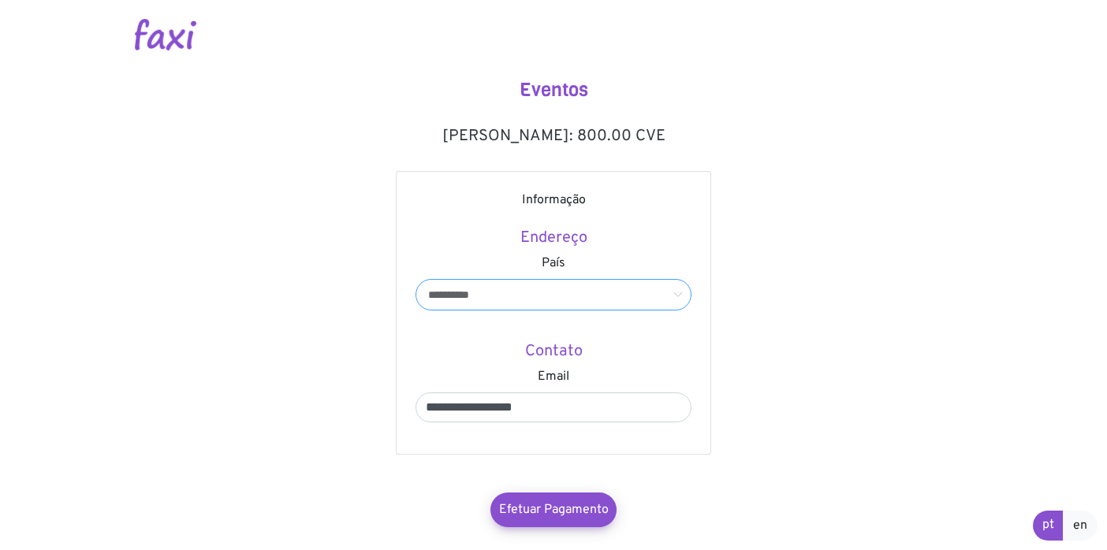
click at [555, 287] on input "**********" at bounding box center [553, 295] width 276 height 32
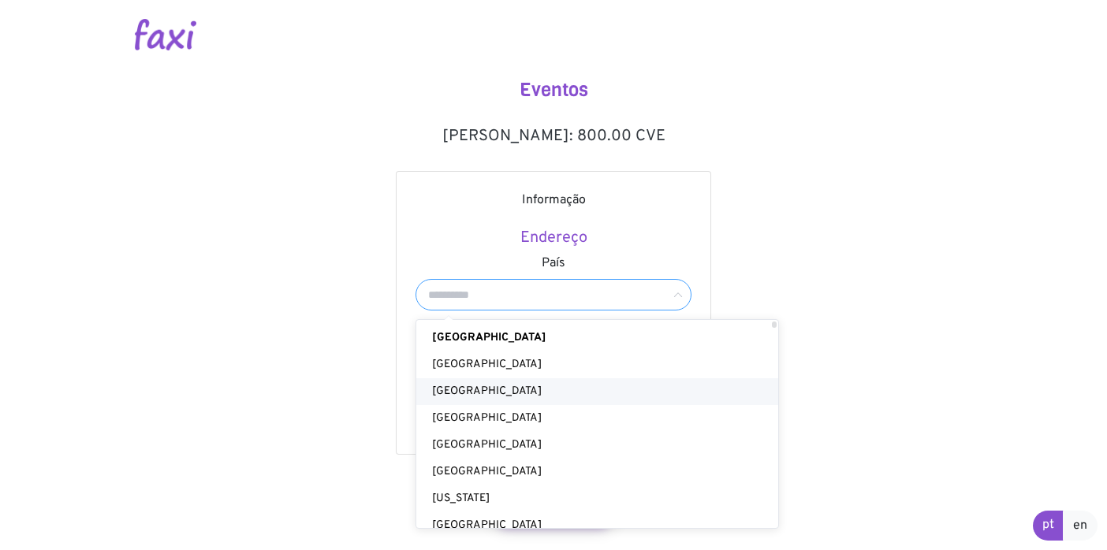
click at [501, 383] on li "[GEOGRAPHIC_DATA]" at bounding box center [601, 391] width 370 height 27
type input "**********"
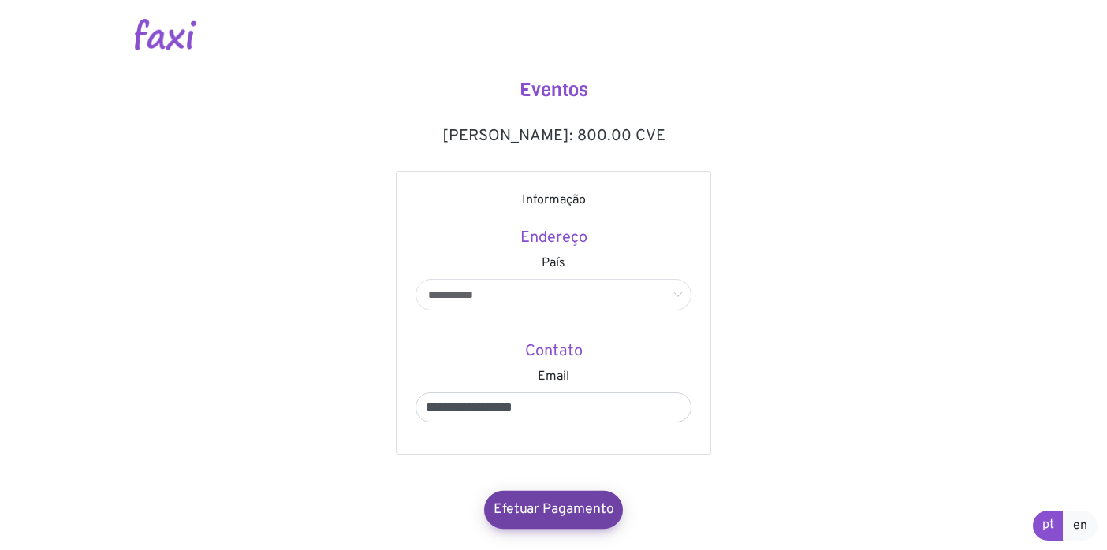
click at [522, 495] on link "Efetuar Pagamento" at bounding box center [553, 510] width 139 height 38
